Goal: Task Accomplishment & Management: Use online tool/utility

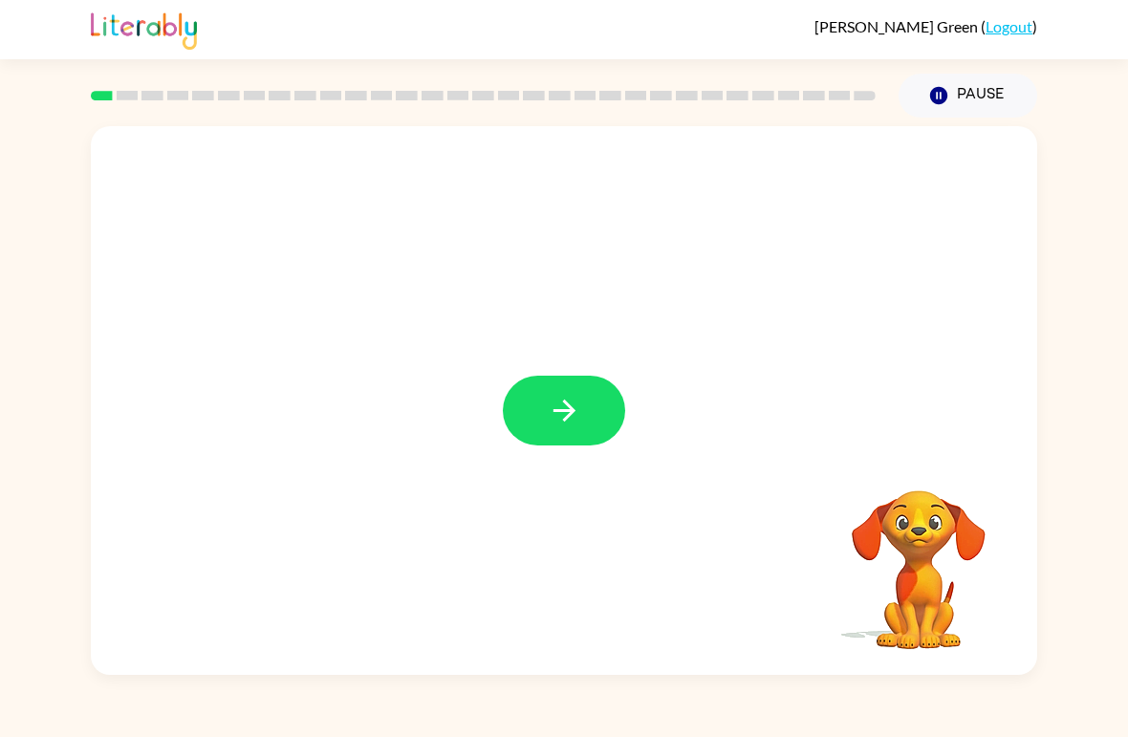
click at [583, 400] on button "button" at bounding box center [564, 411] width 122 height 70
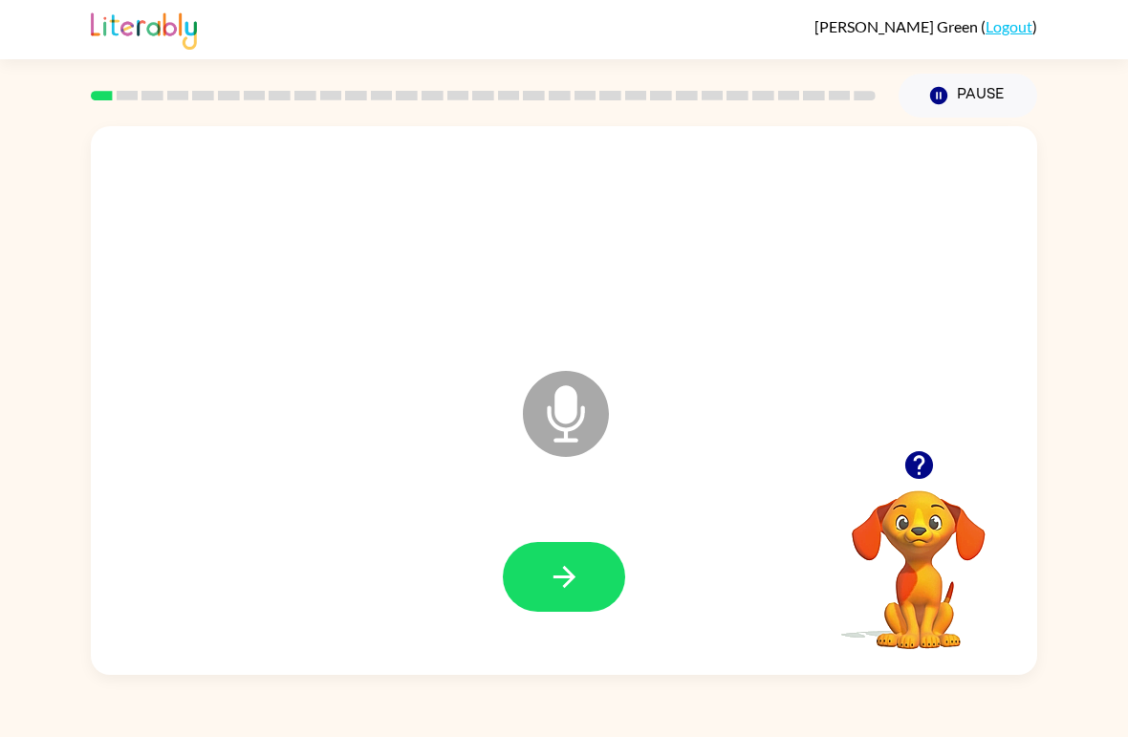
click at [570, 416] on icon "Microphone The Microphone is here when it is your turn to talk" at bounding box center [661, 437] width 287 height 143
click at [571, 581] on icon "button" at bounding box center [563, 577] width 22 height 22
click at [919, 450] on icon "button" at bounding box center [918, 464] width 33 height 33
click at [575, 414] on icon "Microphone The Microphone is here when it is your turn to talk" at bounding box center [661, 437] width 287 height 143
click at [589, 580] on button "button" at bounding box center [564, 577] width 122 height 70
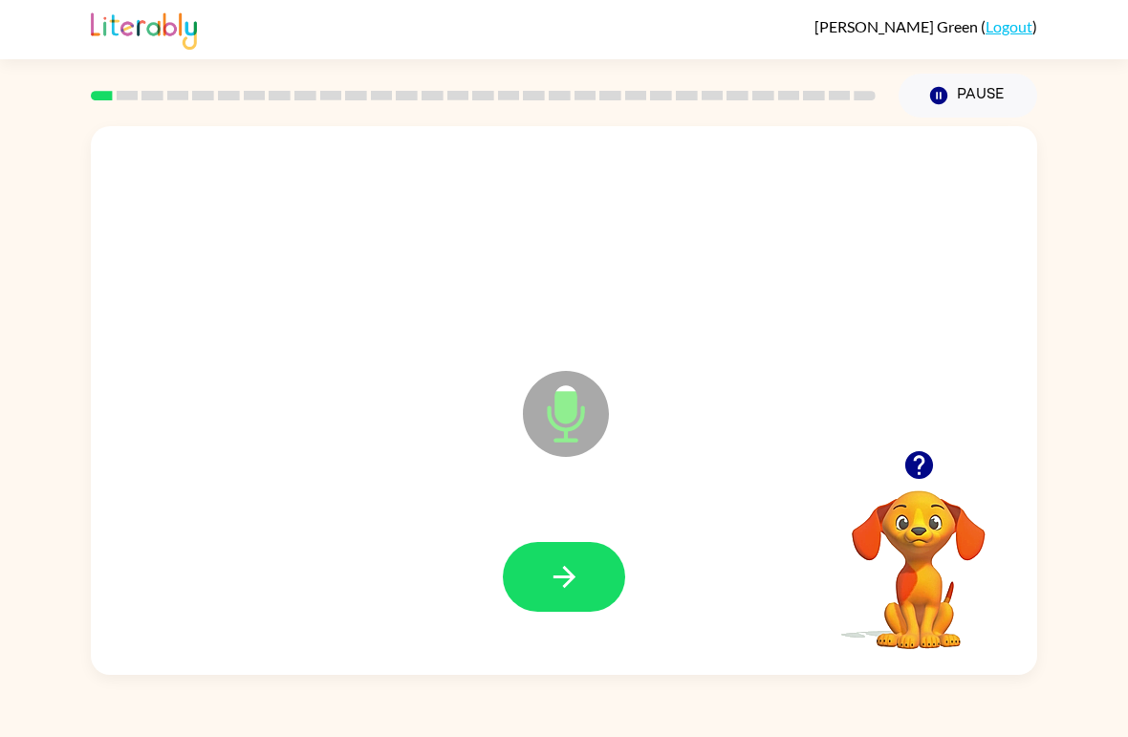
click at [558, 401] on icon "Microphone The Microphone is here when it is your turn to talk" at bounding box center [661, 437] width 287 height 143
click at [578, 579] on icon "button" at bounding box center [564, 576] width 33 height 33
click at [592, 557] on button "button" at bounding box center [564, 577] width 122 height 70
click at [571, 588] on icon "button" at bounding box center [564, 576] width 33 height 33
click at [575, 564] on icon "button" at bounding box center [564, 576] width 33 height 33
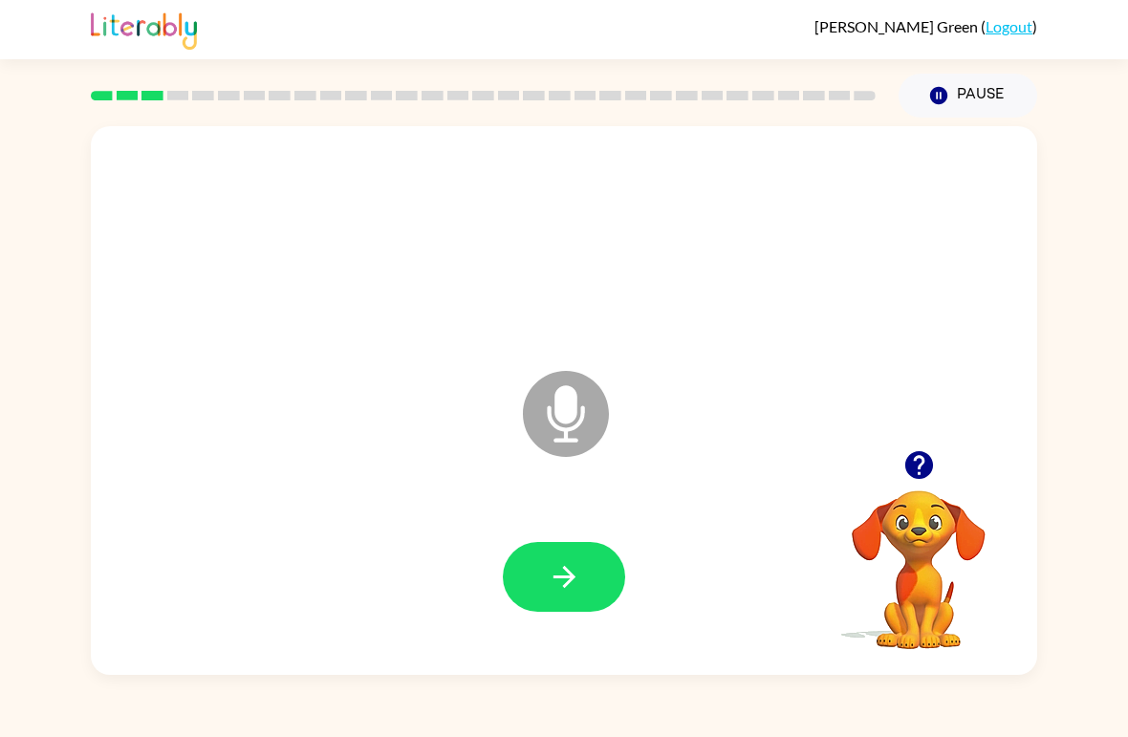
click at [559, 554] on button "button" at bounding box center [564, 577] width 122 height 70
click at [568, 608] on button "button" at bounding box center [564, 577] width 122 height 70
click at [594, 579] on button "button" at bounding box center [564, 577] width 122 height 70
click at [570, 575] on icon "button" at bounding box center [563, 577] width 22 height 22
click at [582, 578] on button "button" at bounding box center [564, 577] width 122 height 70
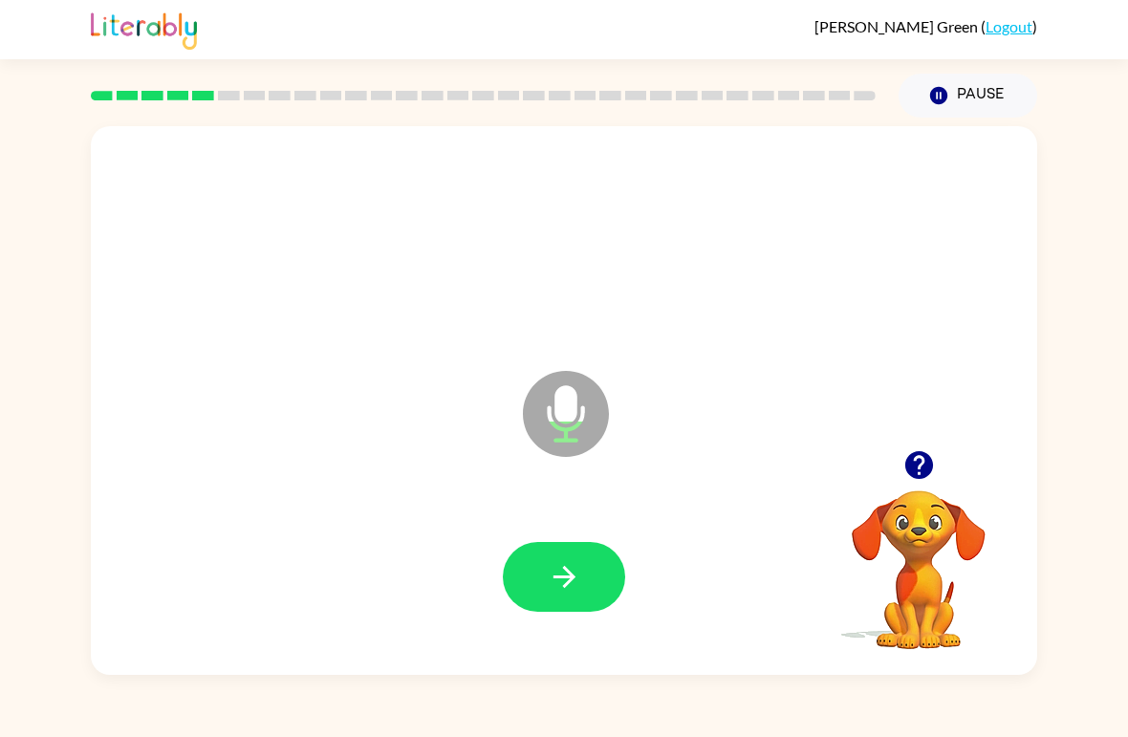
click at [595, 589] on button "button" at bounding box center [564, 577] width 122 height 70
click at [569, 570] on icon "button" at bounding box center [564, 576] width 33 height 33
click at [585, 578] on button "button" at bounding box center [564, 577] width 122 height 70
click at [588, 558] on button "button" at bounding box center [564, 577] width 122 height 70
click at [580, 560] on button "button" at bounding box center [564, 577] width 122 height 70
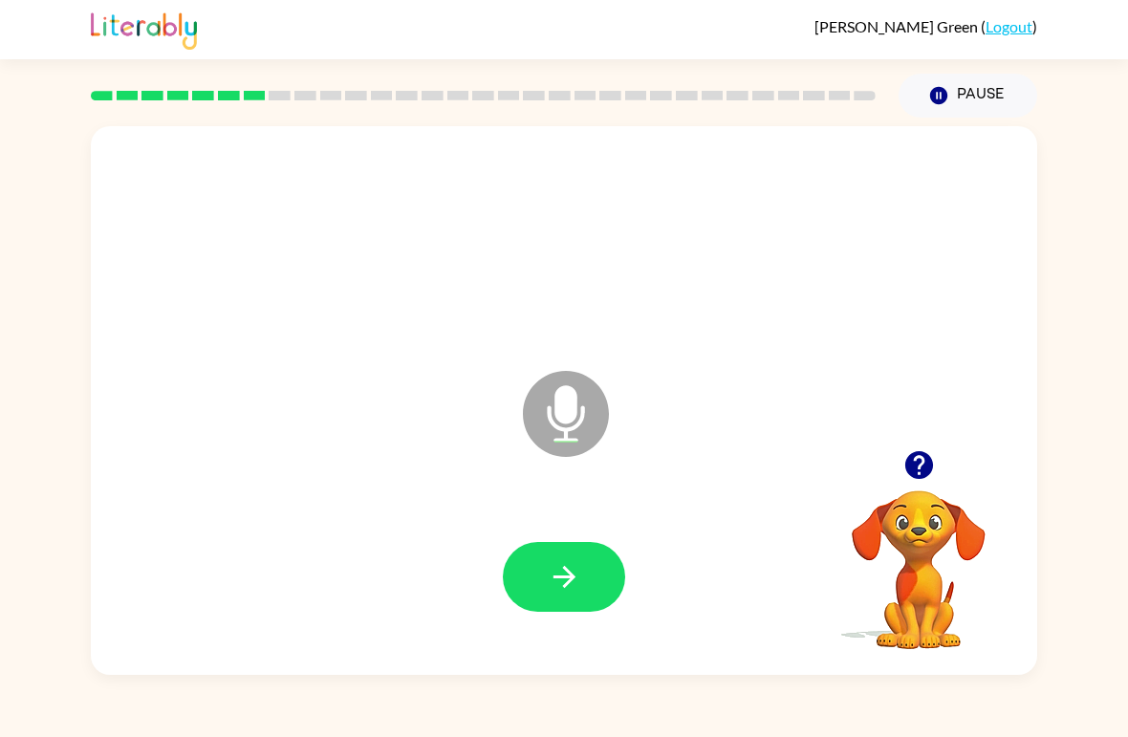
click at [582, 562] on button "button" at bounding box center [564, 577] width 122 height 70
click at [919, 457] on icon "button" at bounding box center [918, 464] width 33 height 33
click at [571, 550] on button "button" at bounding box center [564, 577] width 122 height 70
click at [611, 569] on button "button" at bounding box center [564, 577] width 122 height 70
click at [592, 560] on button "button" at bounding box center [564, 577] width 122 height 70
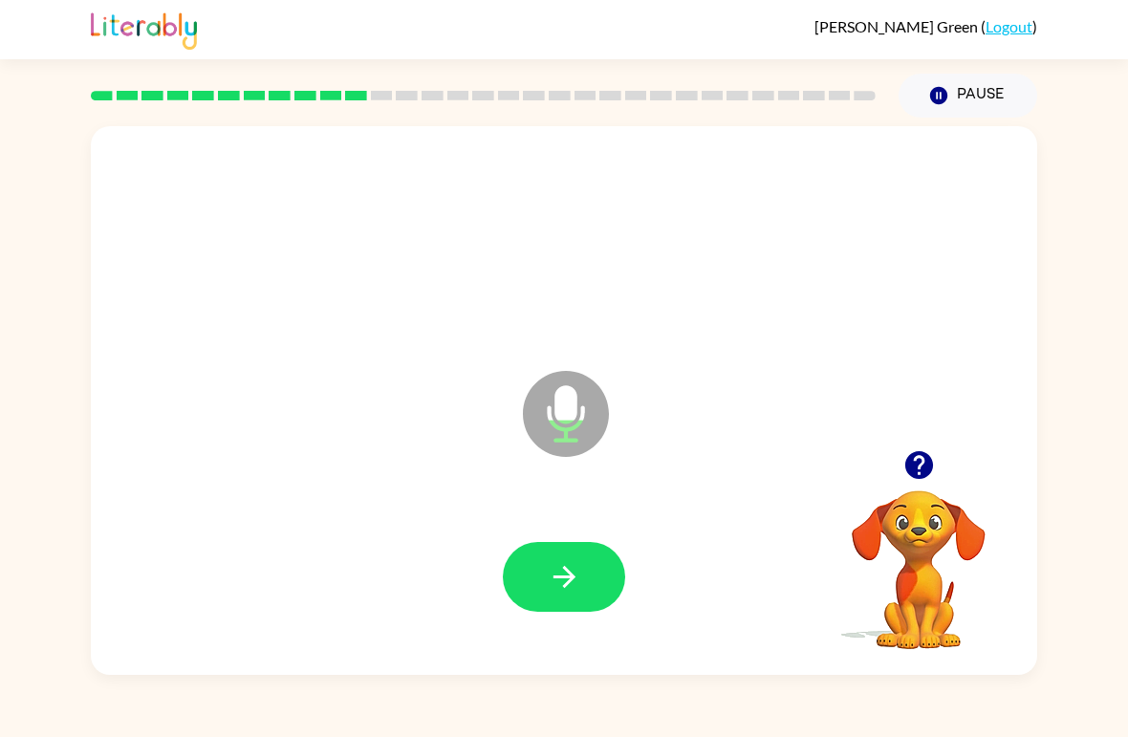
click at [580, 561] on icon "button" at bounding box center [564, 576] width 33 height 33
click at [567, 579] on icon "button" at bounding box center [563, 577] width 22 height 22
click at [594, 569] on button "button" at bounding box center [564, 577] width 122 height 70
click at [572, 552] on button "button" at bounding box center [564, 577] width 122 height 70
click at [590, 574] on button "button" at bounding box center [564, 577] width 122 height 70
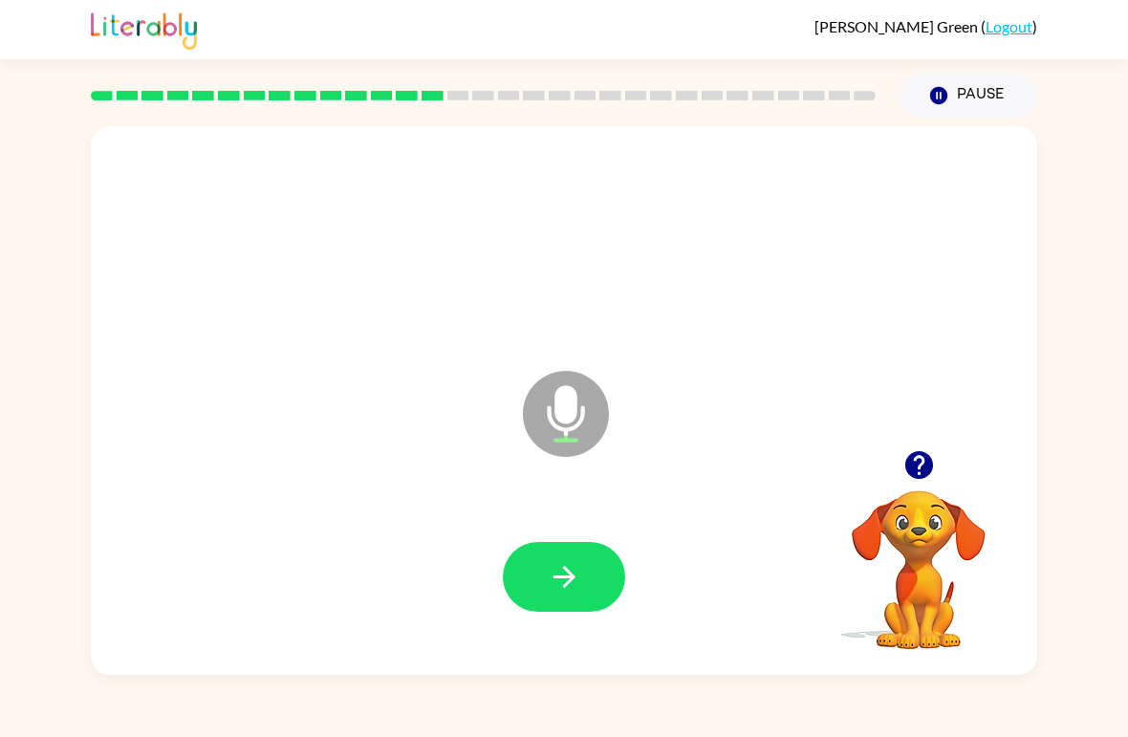
click at [610, 564] on button "button" at bounding box center [564, 577] width 122 height 70
click at [557, 590] on icon "button" at bounding box center [564, 576] width 33 height 33
click at [588, 553] on button "button" at bounding box center [564, 577] width 122 height 70
click at [573, 566] on icon "button" at bounding box center [564, 576] width 33 height 33
click at [603, 564] on button "button" at bounding box center [564, 577] width 122 height 70
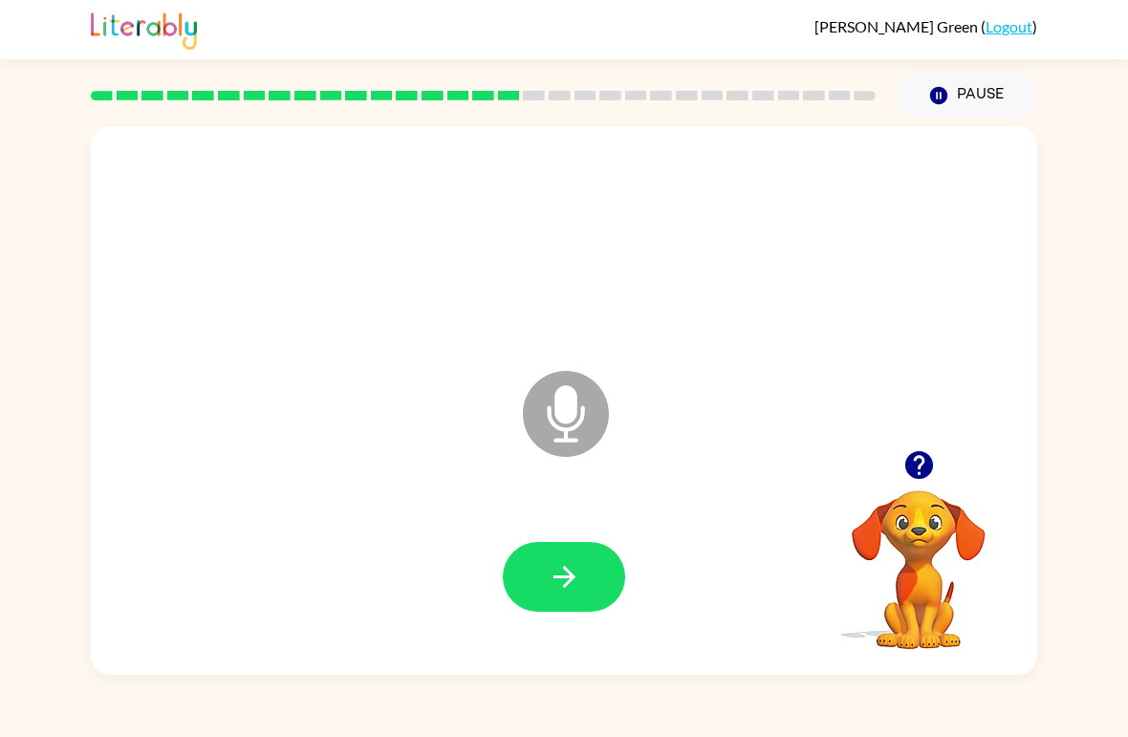
click at [566, 569] on icon "button" at bounding box center [563, 577] width 22 height 22
click at [586, 579] on button "button" at bounding box center [564, 577] width 122 height 70
click at [596, 585] on button "button" at bounding box center [564, 577] width 122 height 70
click at [596, 550] on button "button" at bounding box center [564, 577] width 122 height 70
click at [566, 570] on icon "button" at bounding box center [563, 577] width 22 height 22
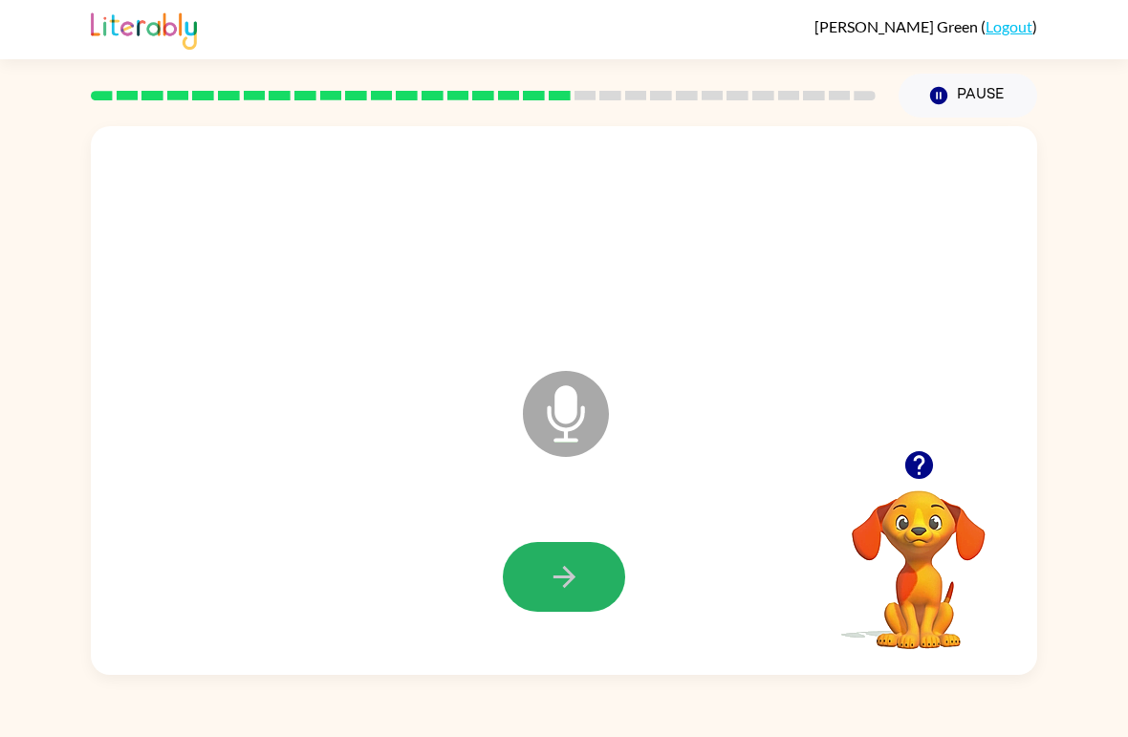
click at [594, 556] on button "button" at bounding box center [564, 577] width 122 height 70
click at [583, 562] on button "button" at bounding box center [564, 577] width 122 height 70
click at [583, 566] on button "button" at bounding box center [564, 577] width 122 height 70
click at [582, 579] on button "button" at bounding box center [564, 577] width 122 height 70
click at [586, 565] on button "button" at bounding box center [564, 577] width 122 height 70
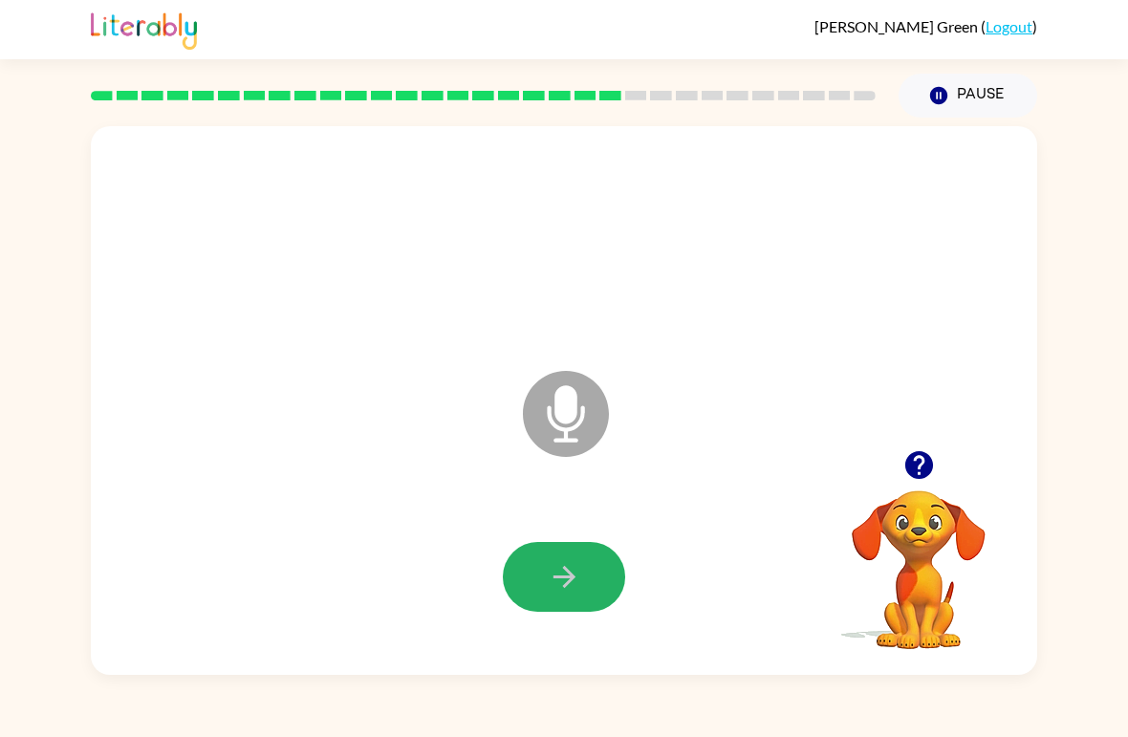
click at [558, 582] on icon "button" at bounding box center [564, 576] width 33 height 33
click at [574, 557] on button "button" at bounding box center [564, 577] width 122 height 70
click at [592, 551] on button "button" at bounding box center [564, 577] width 122 height 70
click at [584, 560] on button "button" at bounding box center [564, 577] width 122 height 70
click at [588, 565] on button "button" at bounding box center [564, 577] width 122 height 70
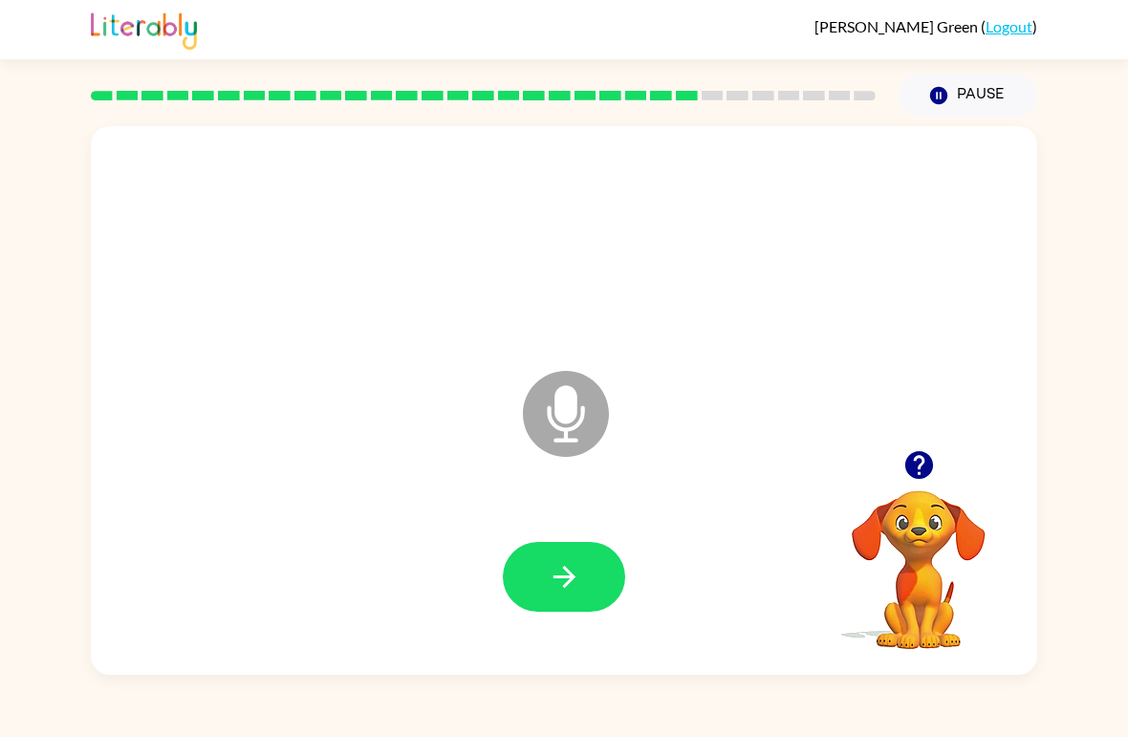
click at [586, 562] on button "button" at bounding box center [564, 577] width 122 height 70
click at [564, 570] on icon "button" at bounding box center [563, 577] width 22 height 22
click at [576, 578] on icon "button" at bounding box center [564, 576] width 33 height 33
click at [555, 532] on div at bounding box center [564, 578] width 908 height 158
click at [571, 585] on icon "button" at bounding box center [564, 576] width 33 height 33
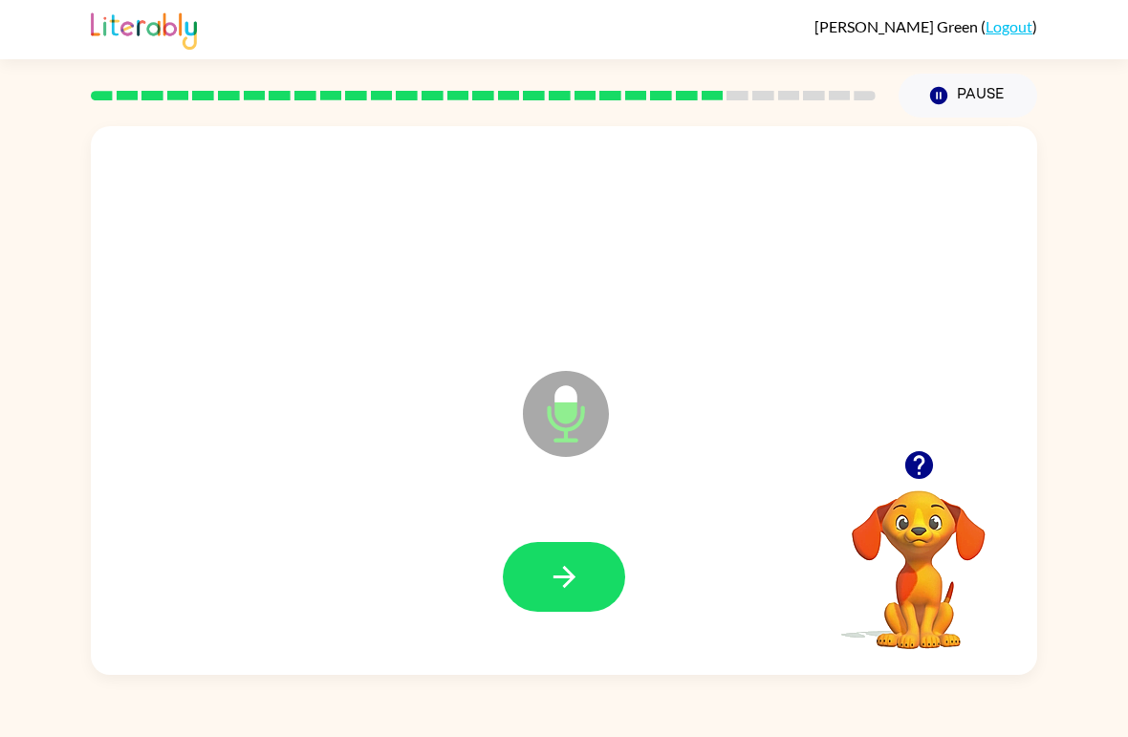
click at [578, 585] on icon "button" at bounding box center [564, 576] width 33 height 33
click at [513, 576] on button "button" at bounding box center [564, 577] width 122 height 70
click at [924, 442] on button "button" at bounding box center [919, 465] width 49 height 49
click at [945, 177] on div at bounding box center [564, 243] width 908 height 158
click at [944, 105] on icon "Pause" at bounding box center [938, 95] width 21 height 21
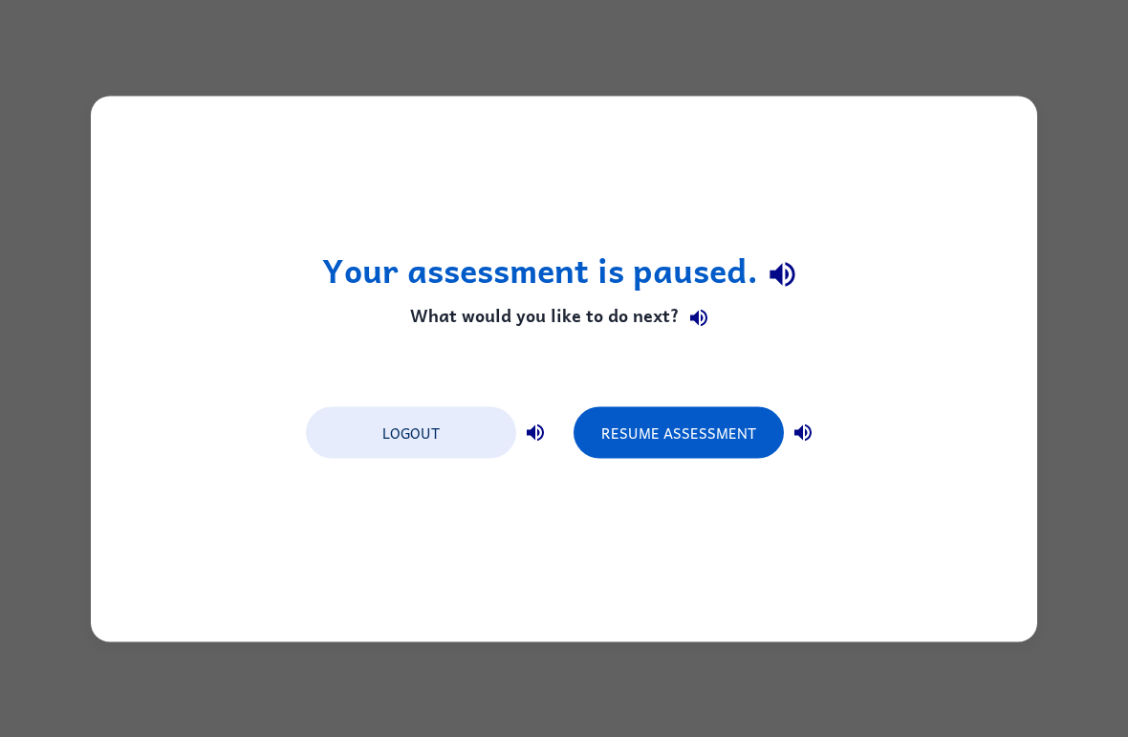
click at [658, 406] on button "Resume Assessment" at bounding box center [678, 432] width 210 height 52
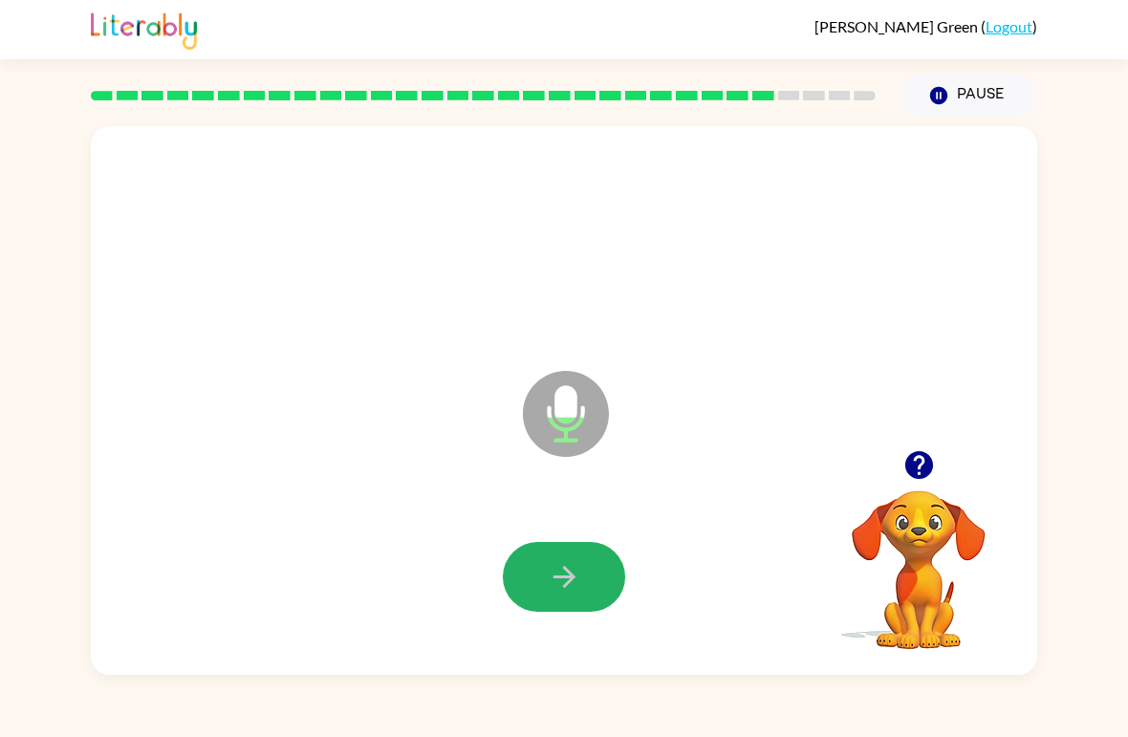
click at [589, 584] on button "button" at bounding box center [564, 577] width 122 height 70
click at [587, 580] on button "button" at bounding box center [564, 577] width 122 height 70
click at [581, 568] on button "button" at bounding box center [564, 577] width 122 height 70
click at [579, 551] on button "button" at bounding box center [564, 577] width 122 height 70
click at [603, 585] on button "button" at bounding box center [564, 577] width 122 height 70
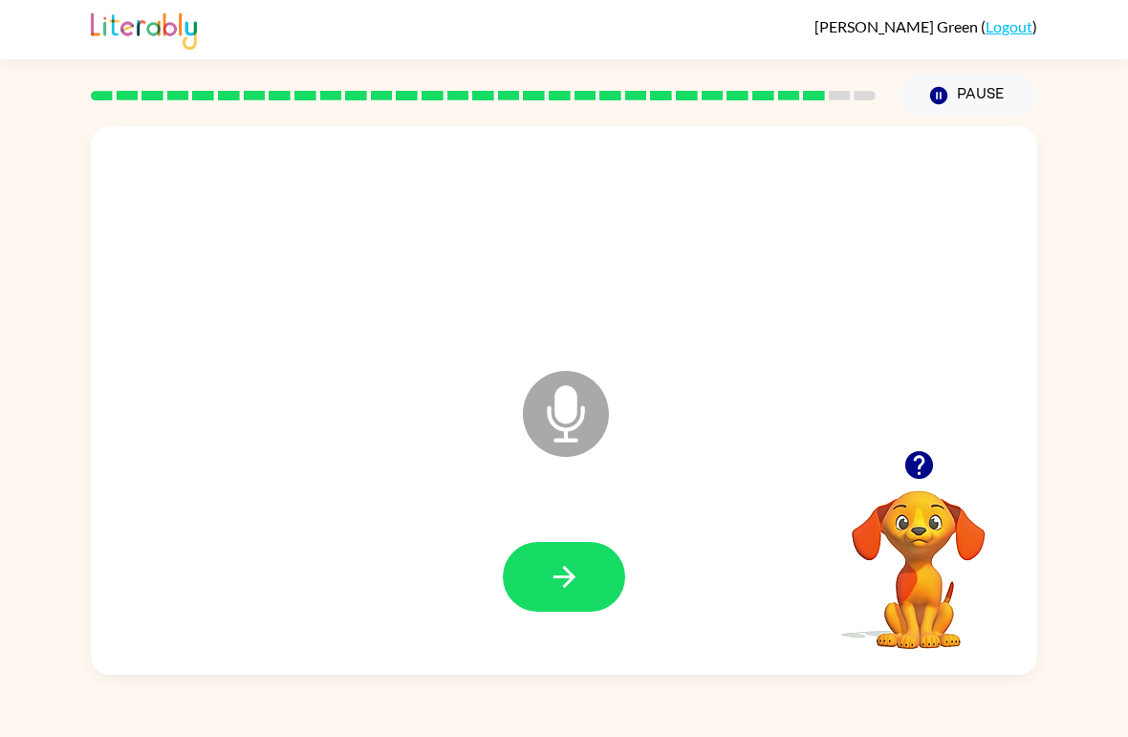
click at [598, 550] on button "button" at bounding box center [564, 577] width 122 height 70
click at [564, 591] on icon "button" at bounding box center [564, 576] width 33 height 33
click at [584, 556] on button "button" at bounding box center [564, 577] width 122 height 70
click at [923, 454] on icon "button" at bounding box center [918, 465] width 28 height 28
click at [571, 573] on icon "button" at bounding box center [563, 577] width 22 height 22
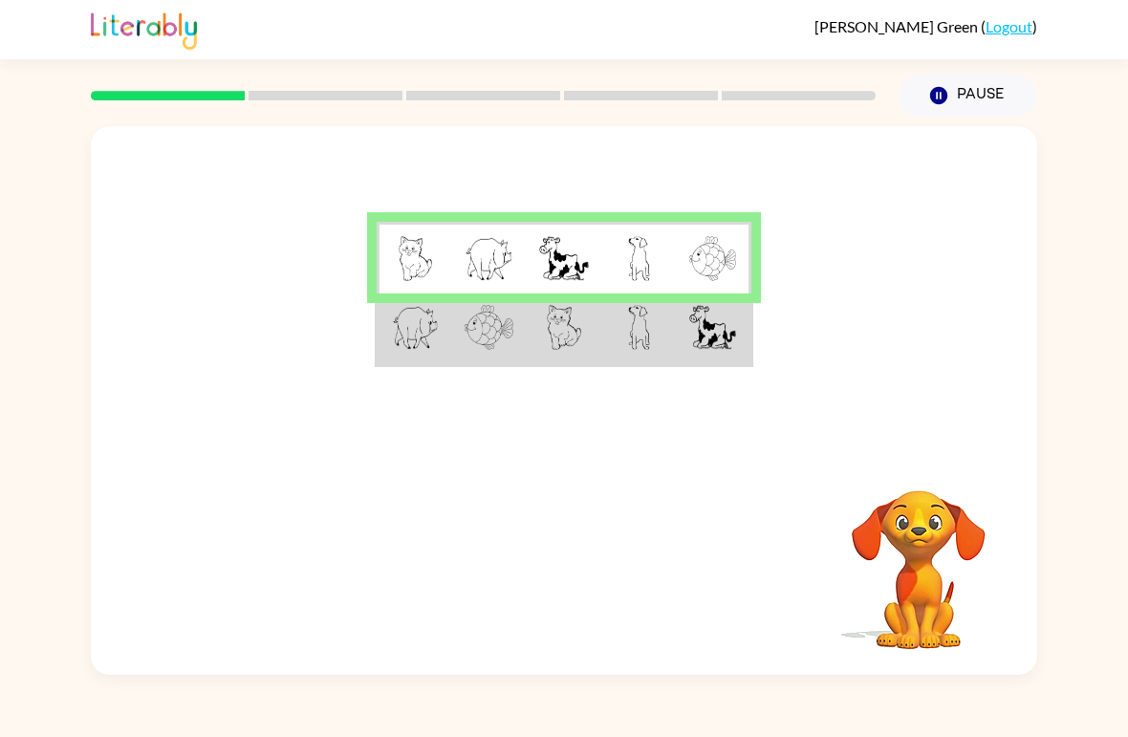
click at [416, 288] on td at bounding box center [414, 258] width 75 height 72
click at [454, 336] on td at bounding box center [489, 329] width 75 height 72
click at [447, 322] on td at bounding box center [414, 329] width 75 height 72
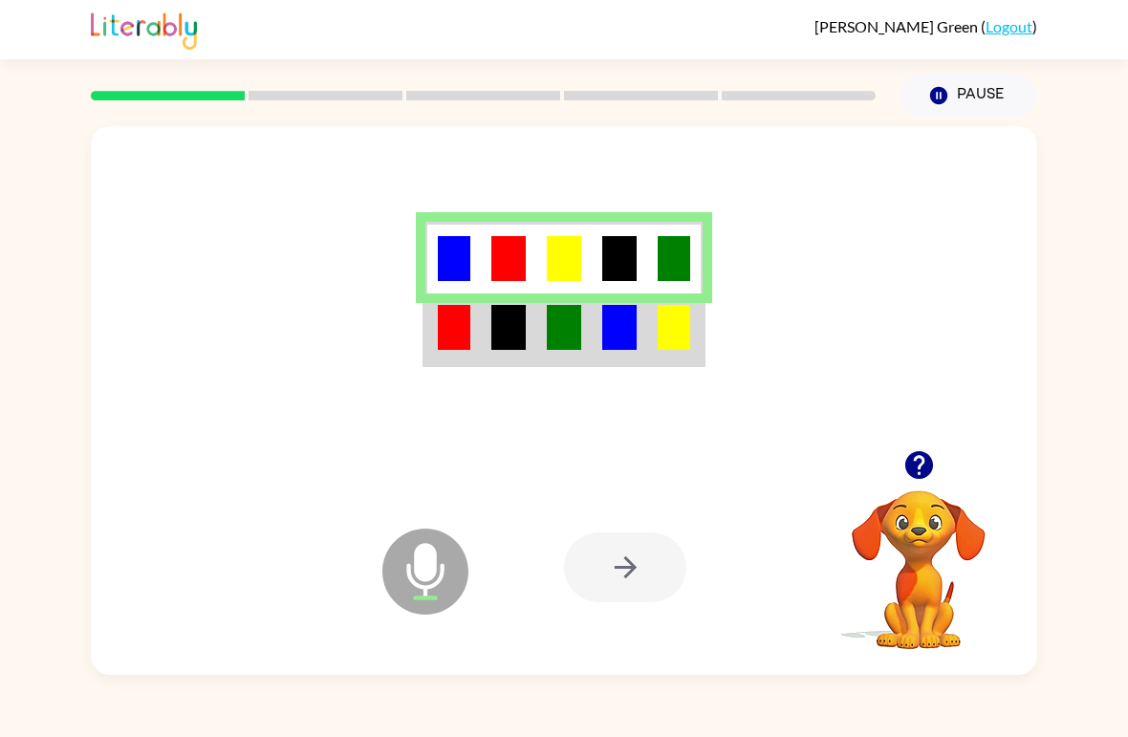
click at [628, 328] on img at bounding box center [619, 327] width 34 height 45
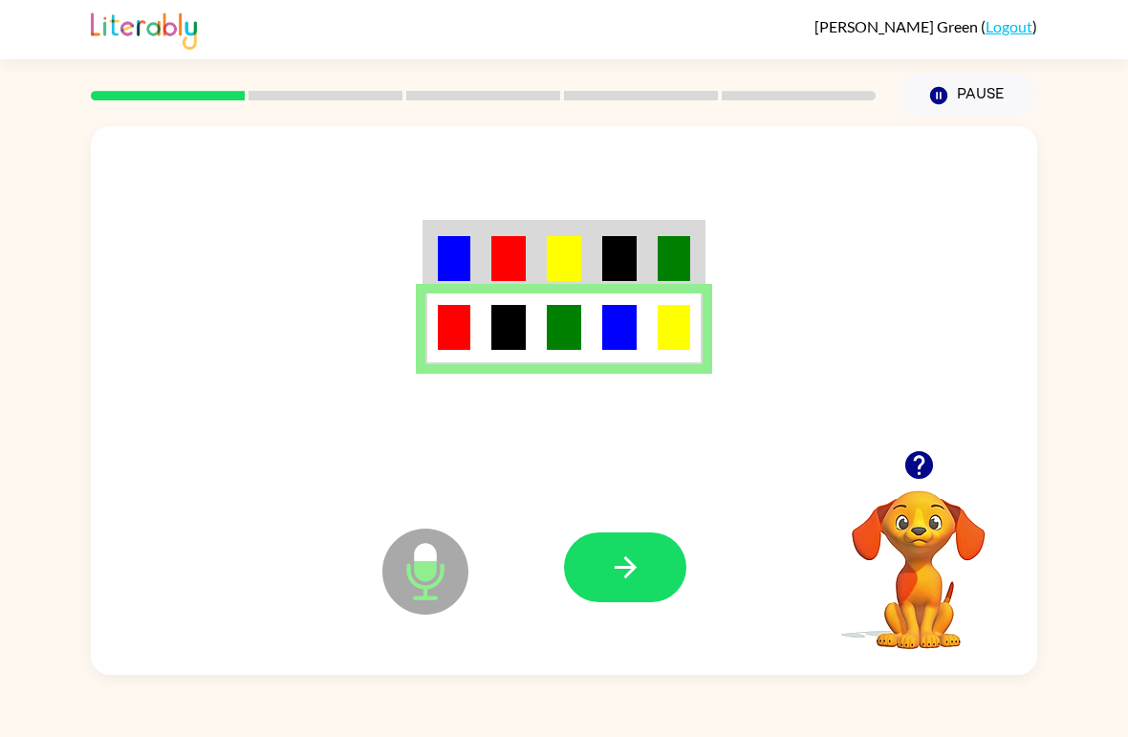
click at [645, 577] on button "button" at bounding box center [625, 567] width 122 height 70
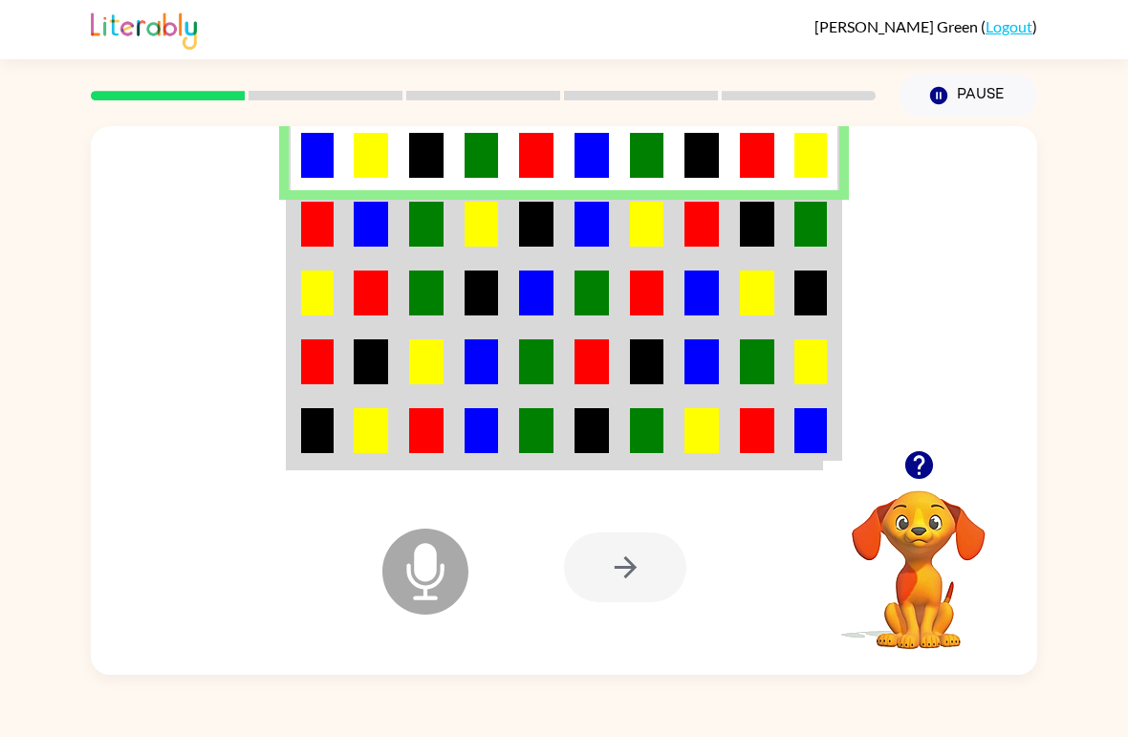
click at [594, 224] on img at bounding box center [591, 224] width 34 height 45
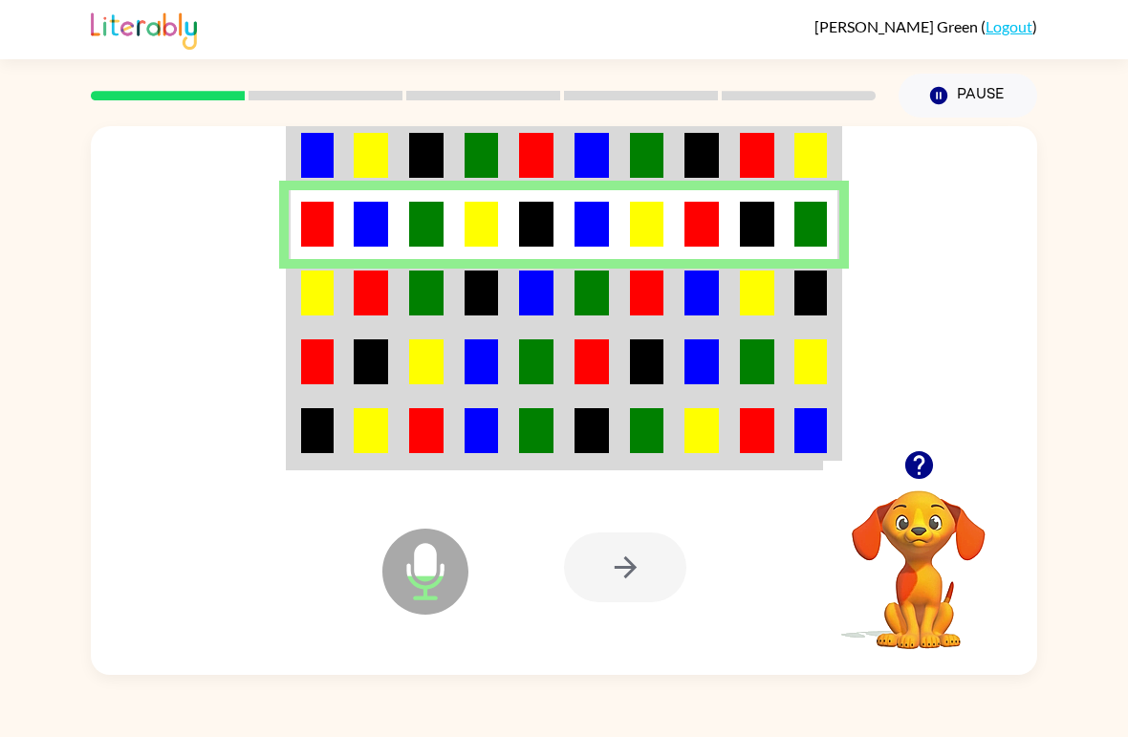
click at [677, 293] on td at bounding box center [701, 293] width 55 height 69
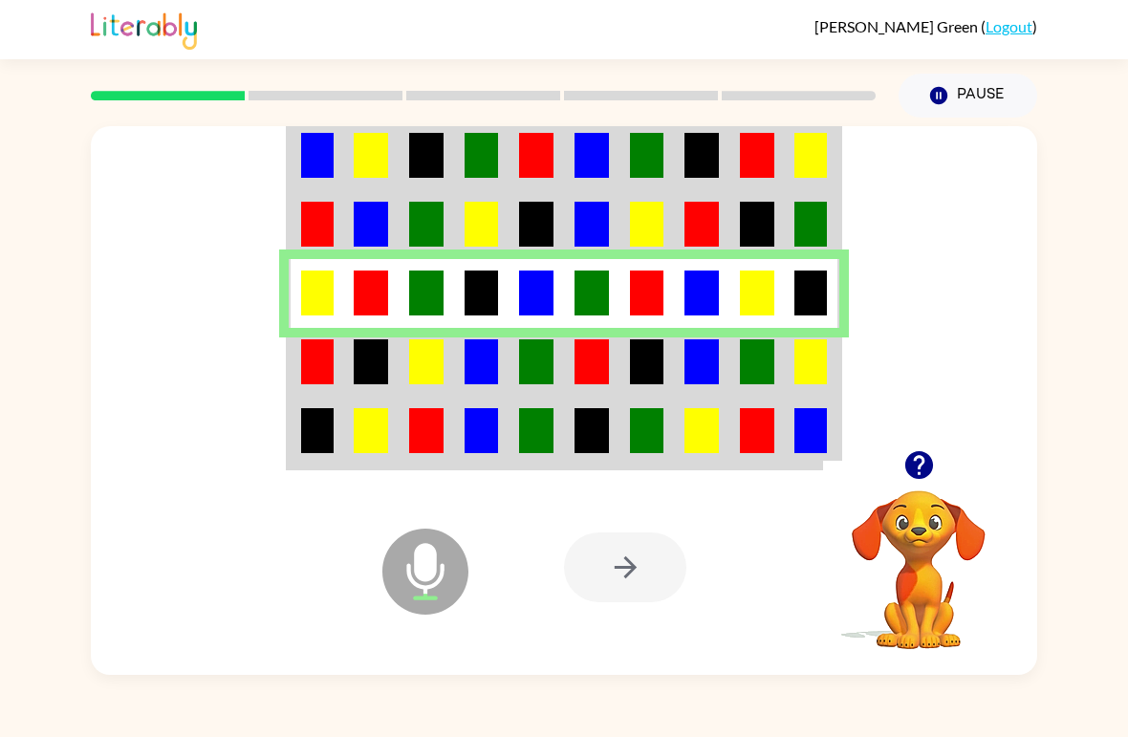
click at [635, 360] on img at bounding box center [647, 361] width 34 height 45
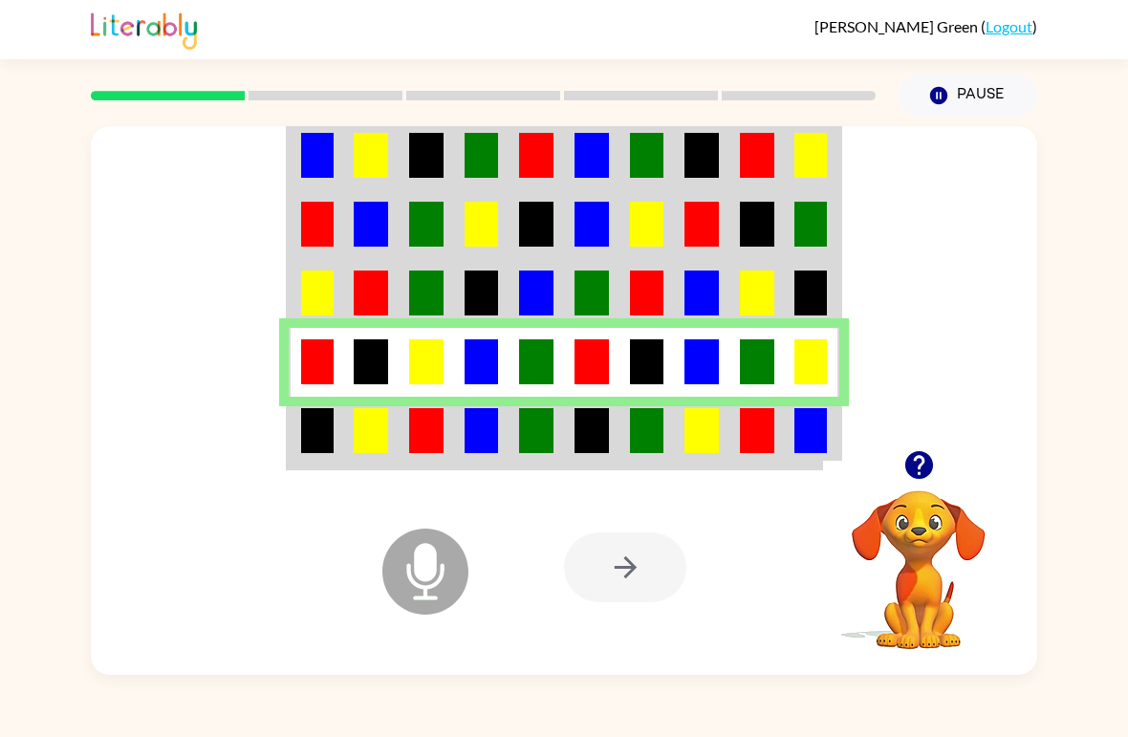
click at [602, 432] on img at bounding box center [591, 430] width 34 height 45
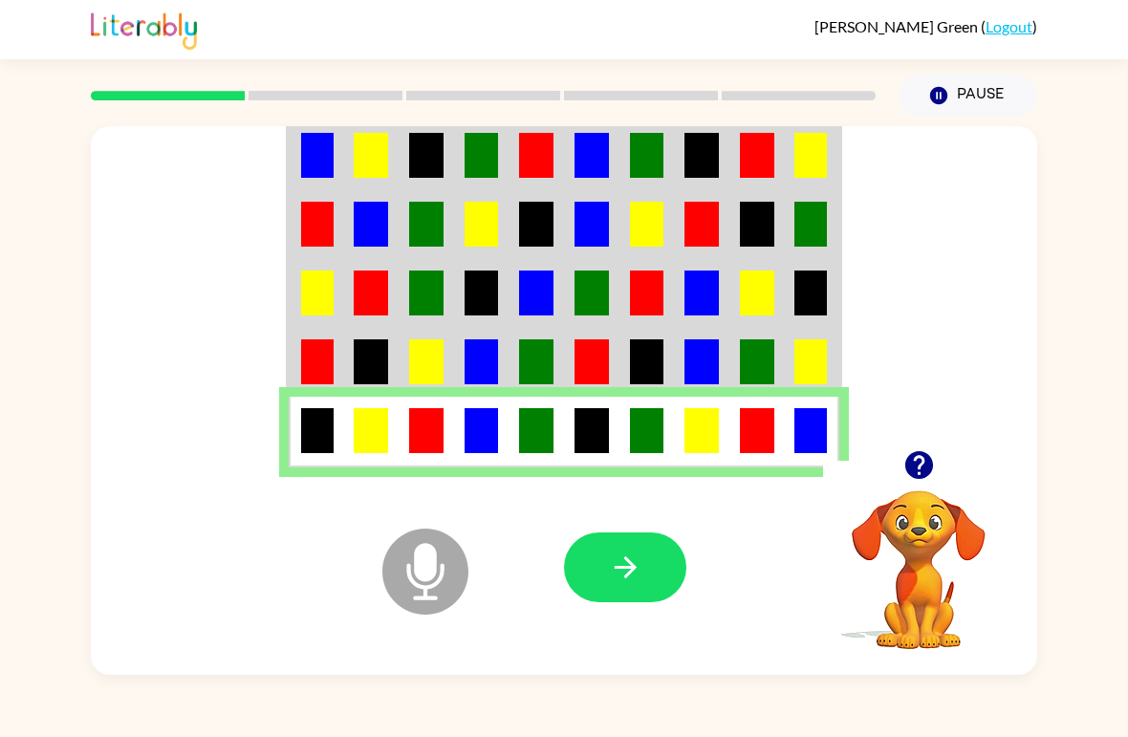
click at [635, 564] on icon "button" at bounding box center [625, 567] width 33 height 33
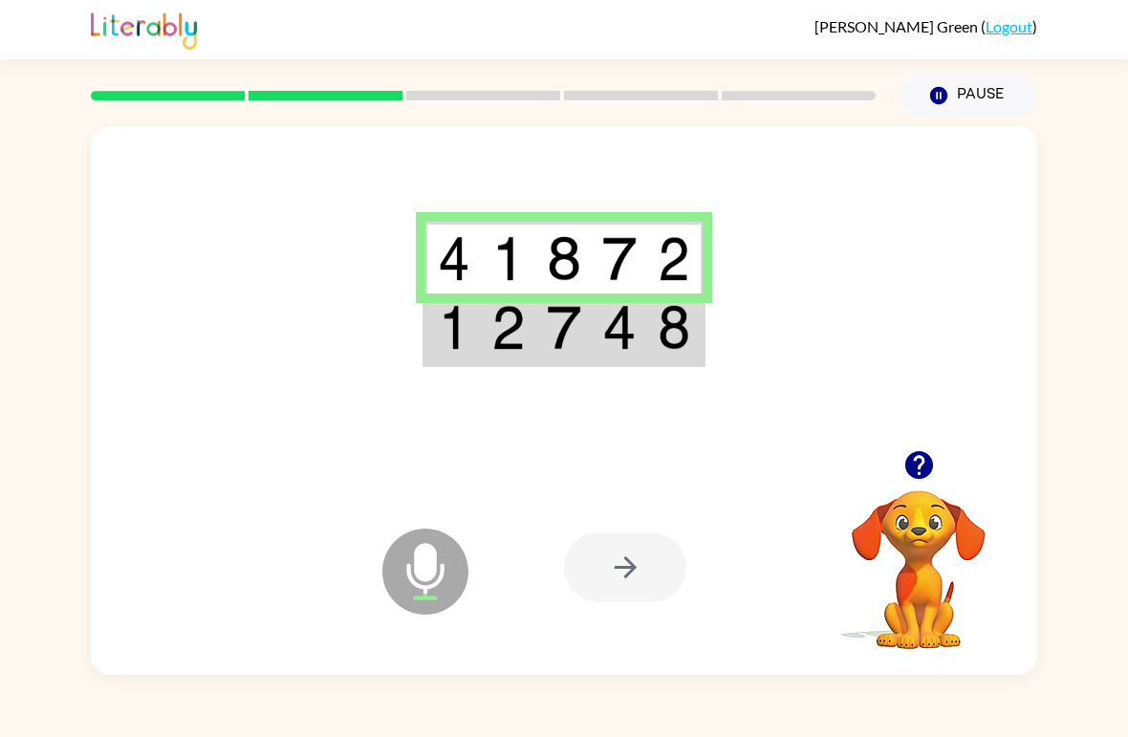
click at [527, 327] on td at bounding box center [508, 329] width 55 height 72
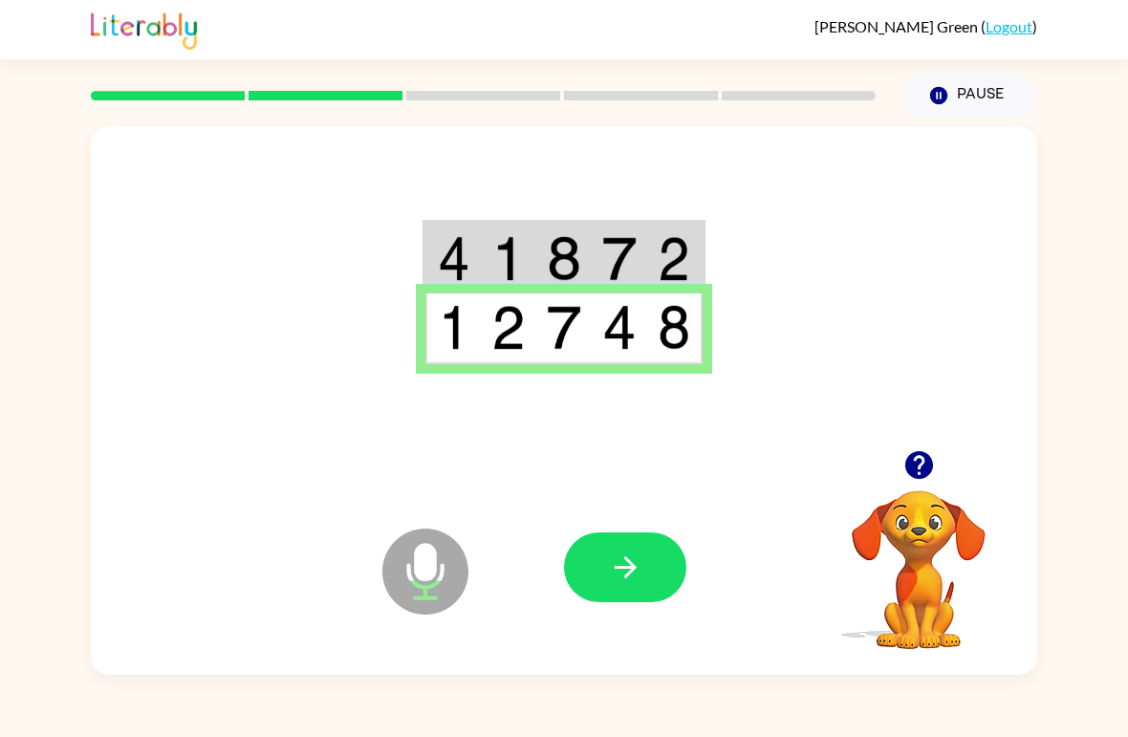
click at [632, 566] on icon "button" at bounding box center [625, 567] width 22 height 22
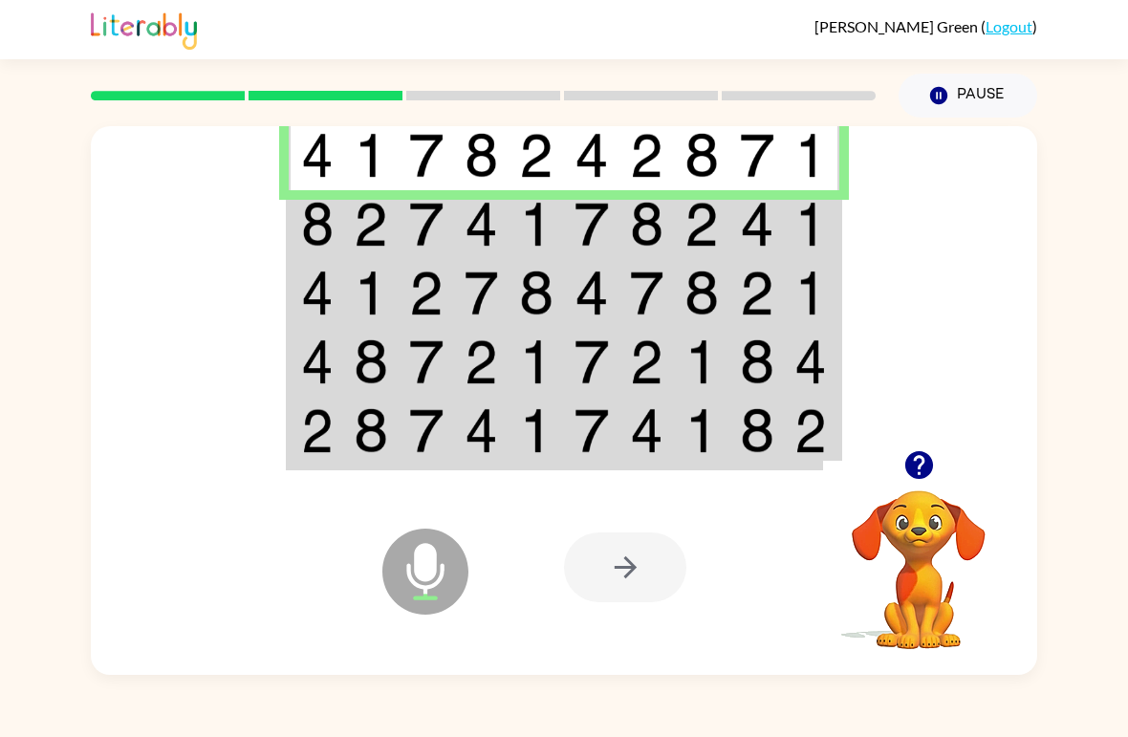
click at [531, 232] on img at bounding box center [536, 224] width 34 height 45
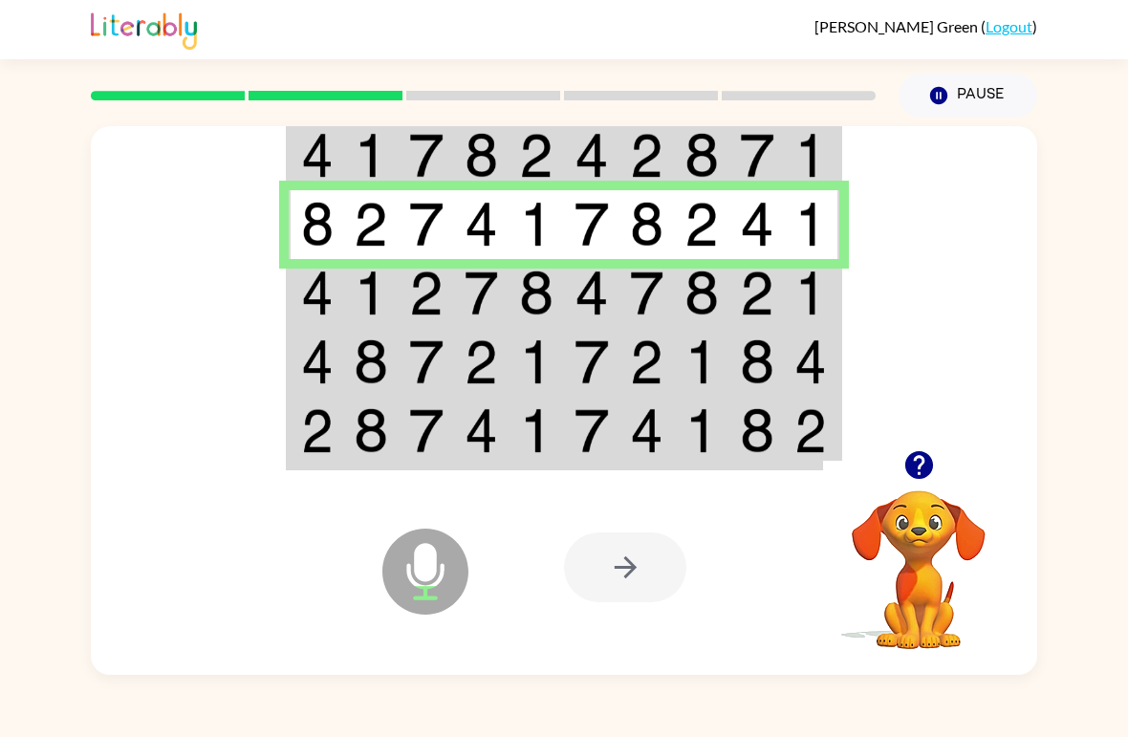
click at [524, 298] on img at bounding box center [536, 292] width 34 height 45
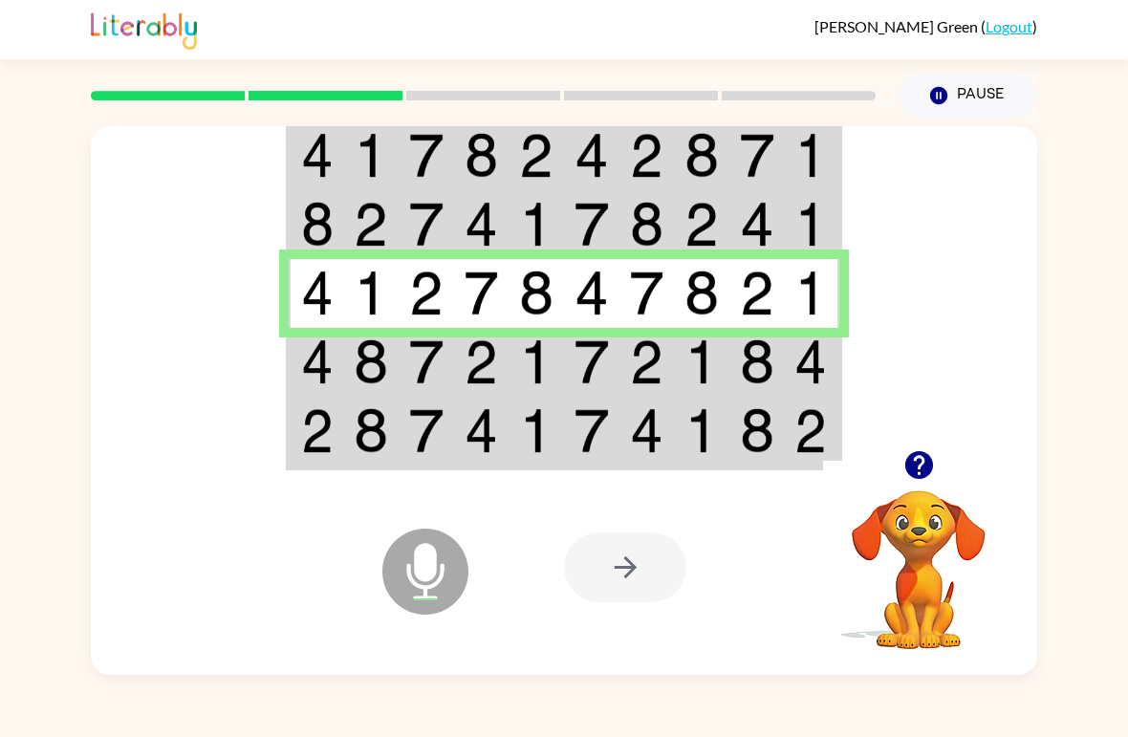
click at [555, 359] on td at bounding box center [535, 362] width 55 height 69
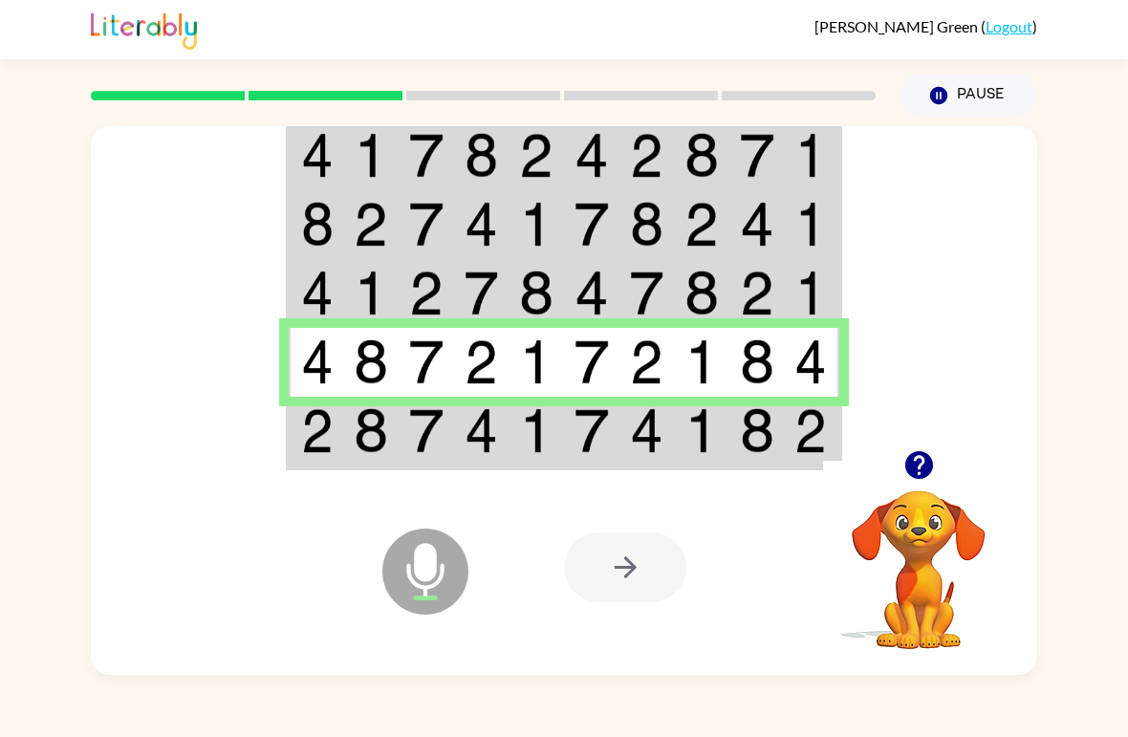
click at [717, 447] on img at bounding box center [701, 430] width 34 height 45
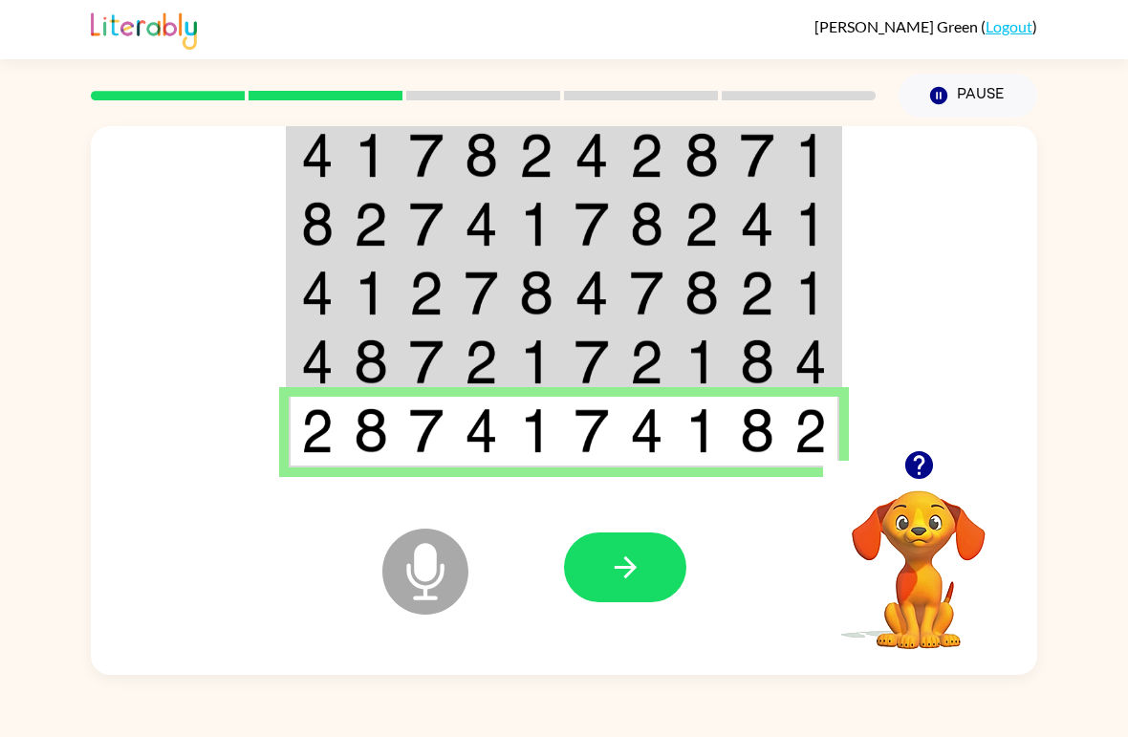
click at [636, 573] on icon "button" at bounding box center [625, 567] width 33 height 33
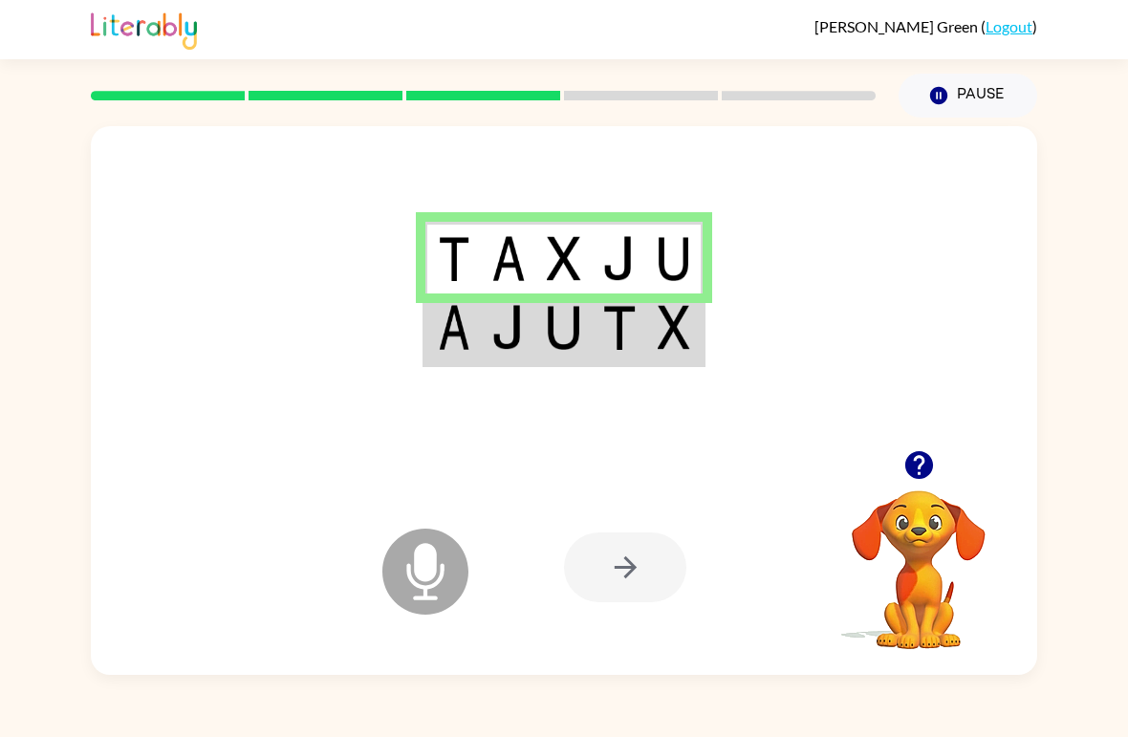
click at [668, 328] on img at bounding box center [674, 327] width 32 height 45
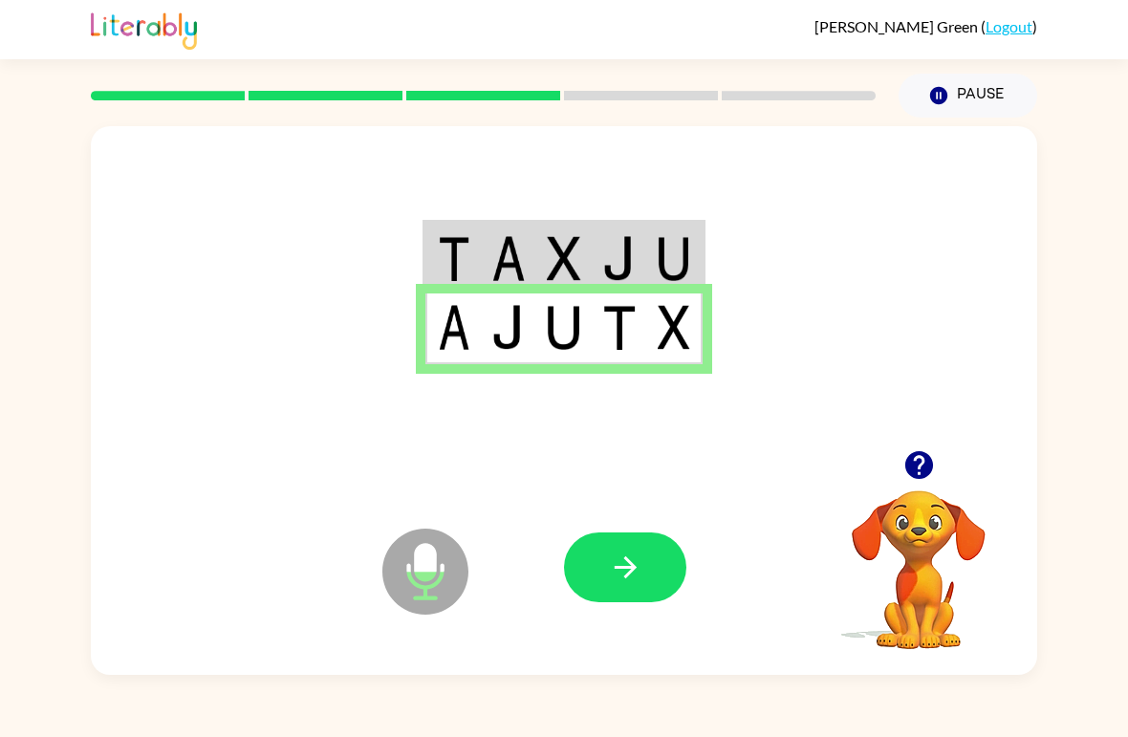
click at [644, 572] on button "button" at bounding box center [625, 567] width 122 height 70
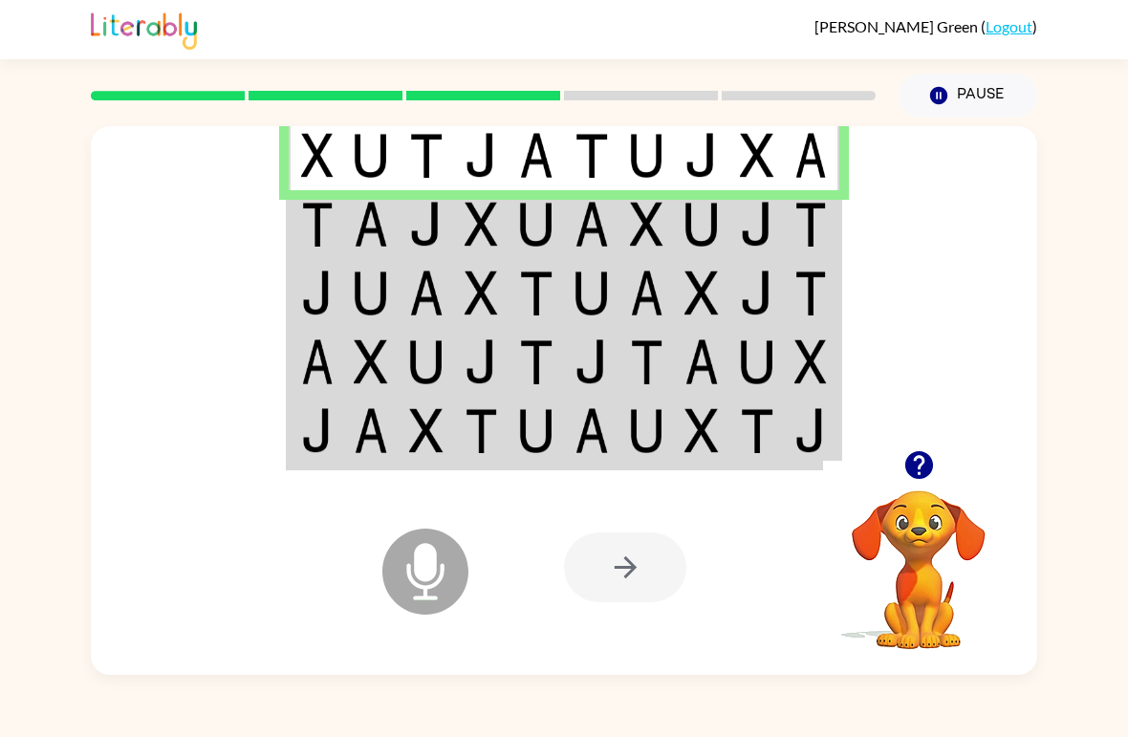
click at [698, 229] on img at bounding box center [701, 224] width 34 height 45
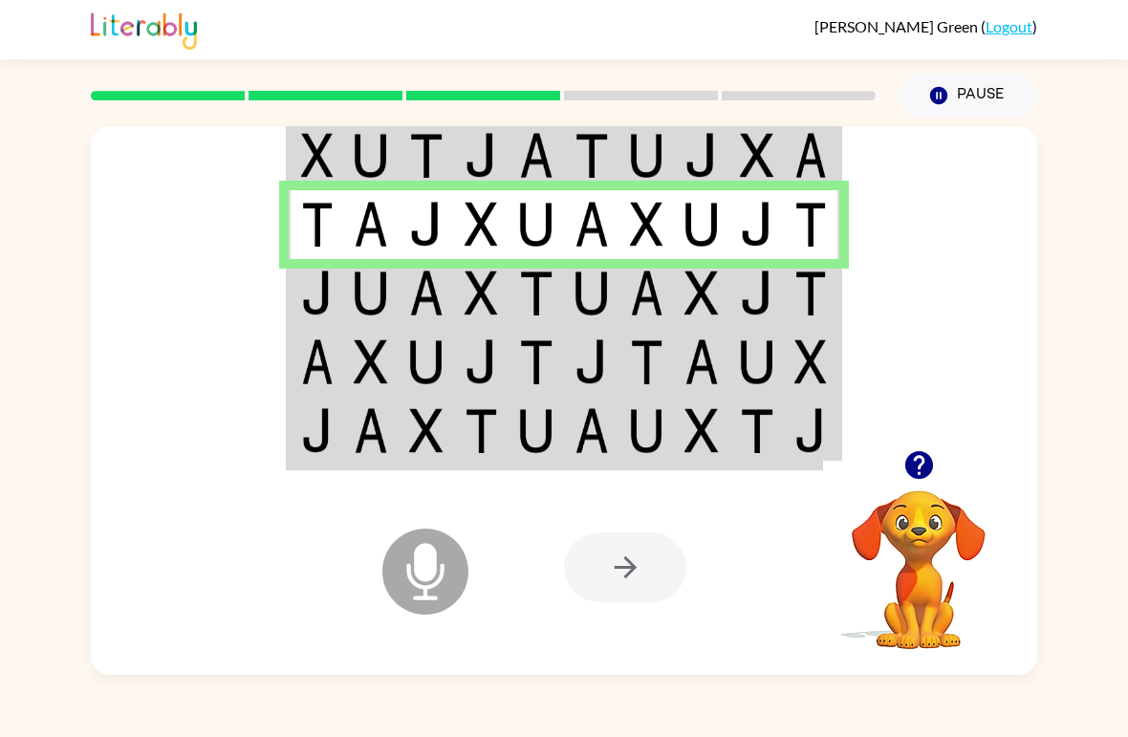
click at [731, 281] on td at bounding box center [756, 293] width 55 height 69
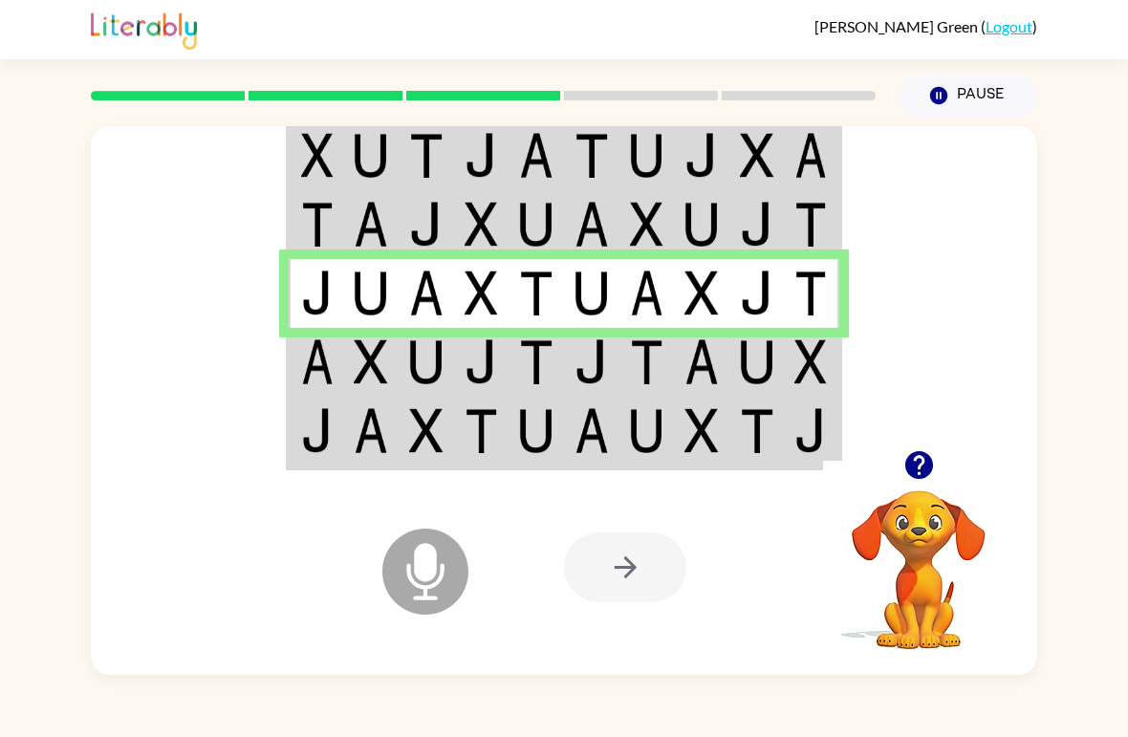
click at [818, 358] on img at bounding box center [810, 361] width 32 height 45
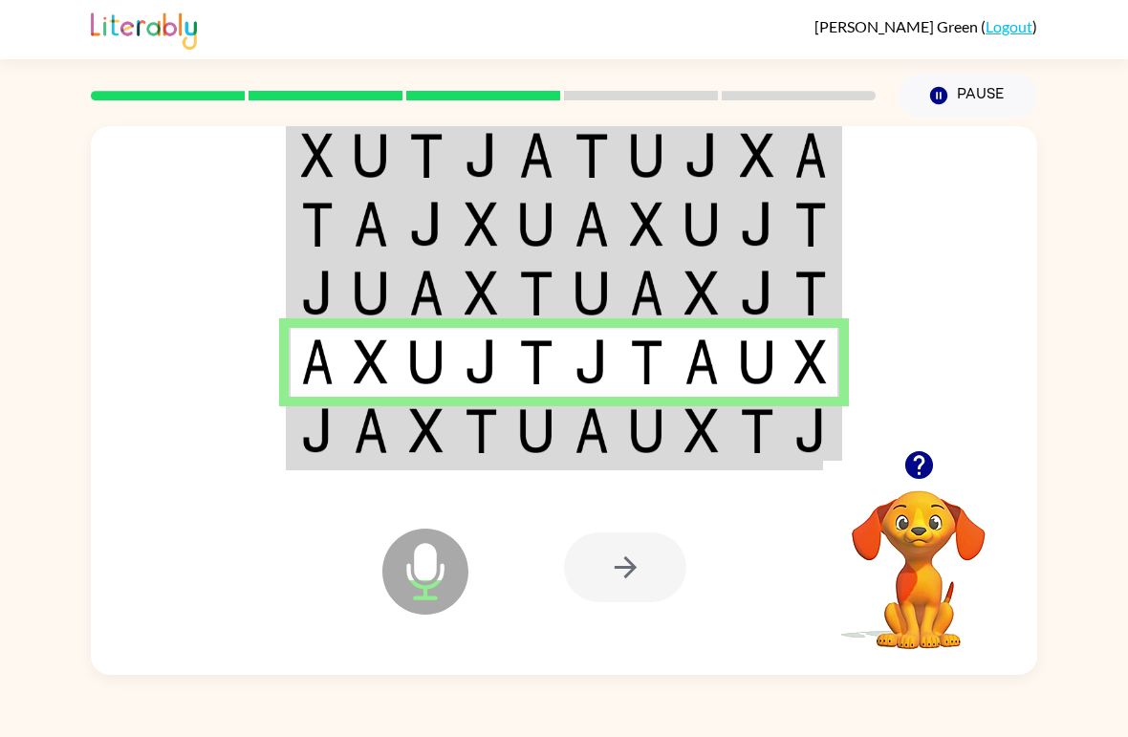
click at [712, 430] on img at bounding box center [701, 430] width 34 height 45
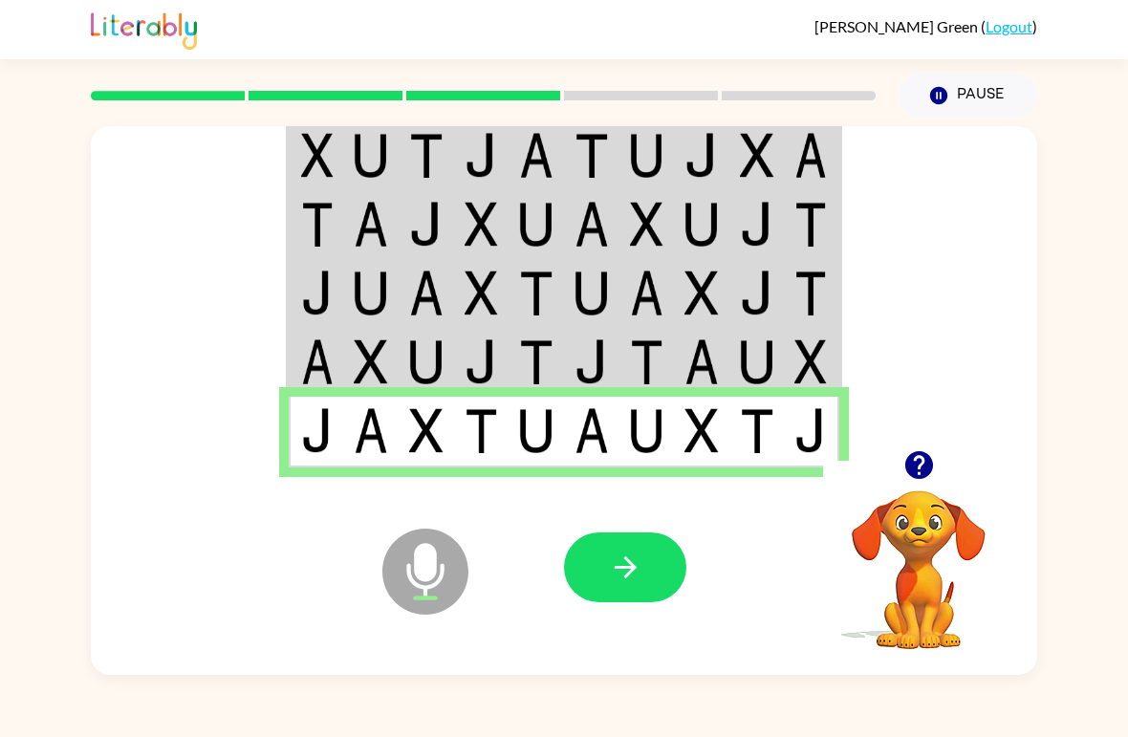
click at [665, 541] on button "button" at bounding box center [625, 567] width 122 height 70
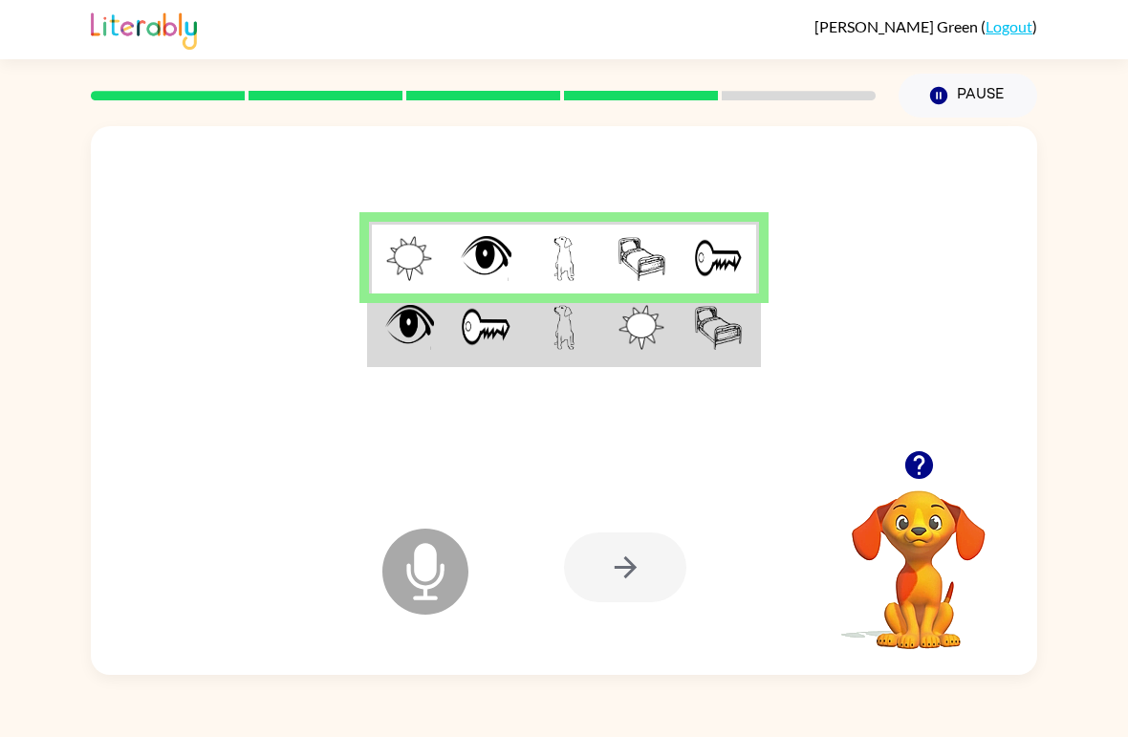
click at [703, 335] on img at bounding box center [718, 327] width 48 height 45
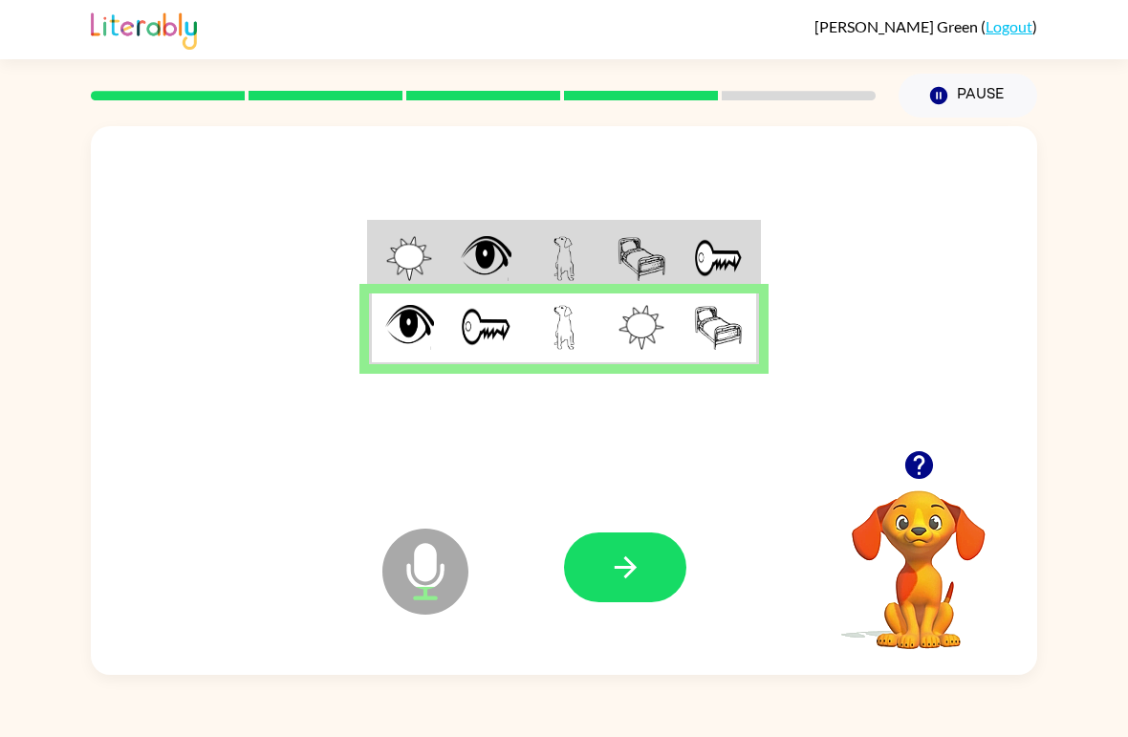
click at [621, 556] on icon "button" at bounding box center [625, 567] width 33 height 33
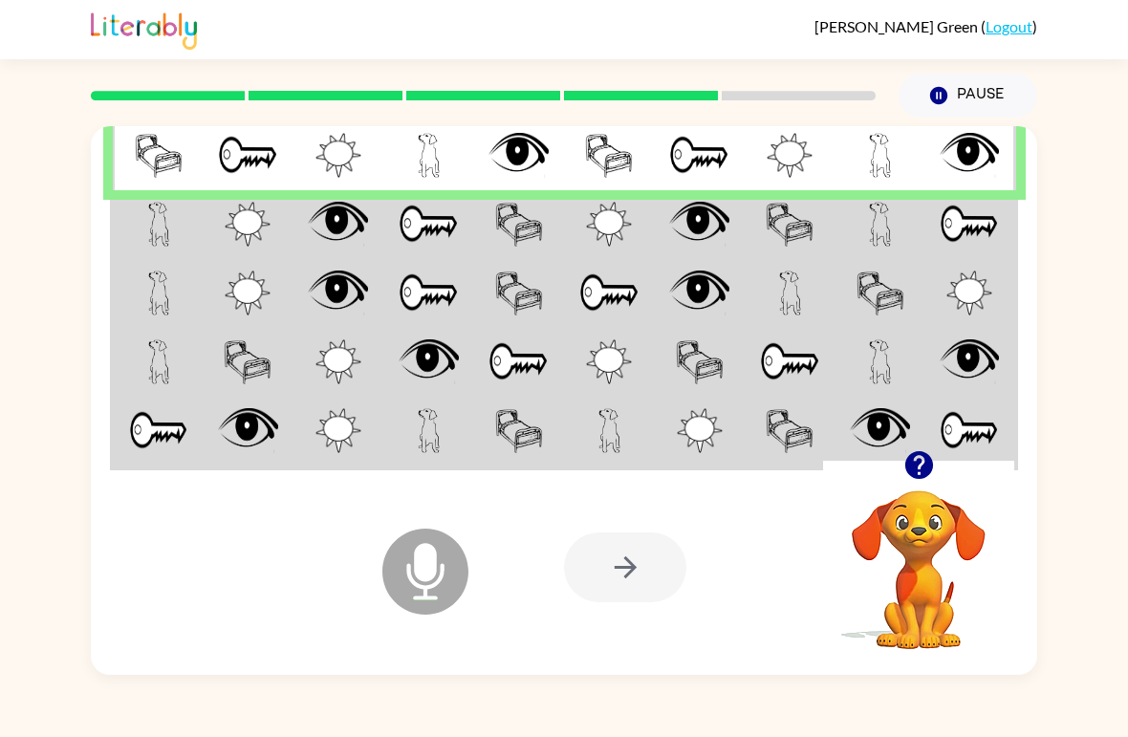
click at [218, 227] on td at bounding box center [248, 224] width 91 height 69
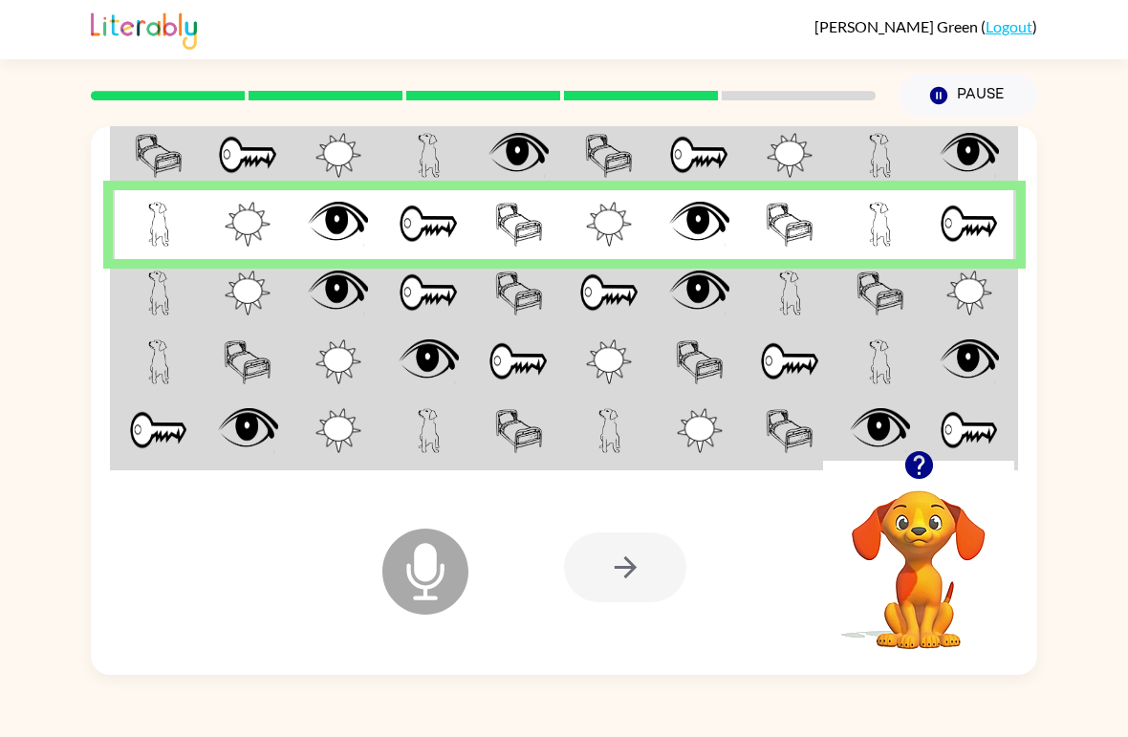
click at [650, 306] on td at bounding box center [609, 293] width 91 height 69
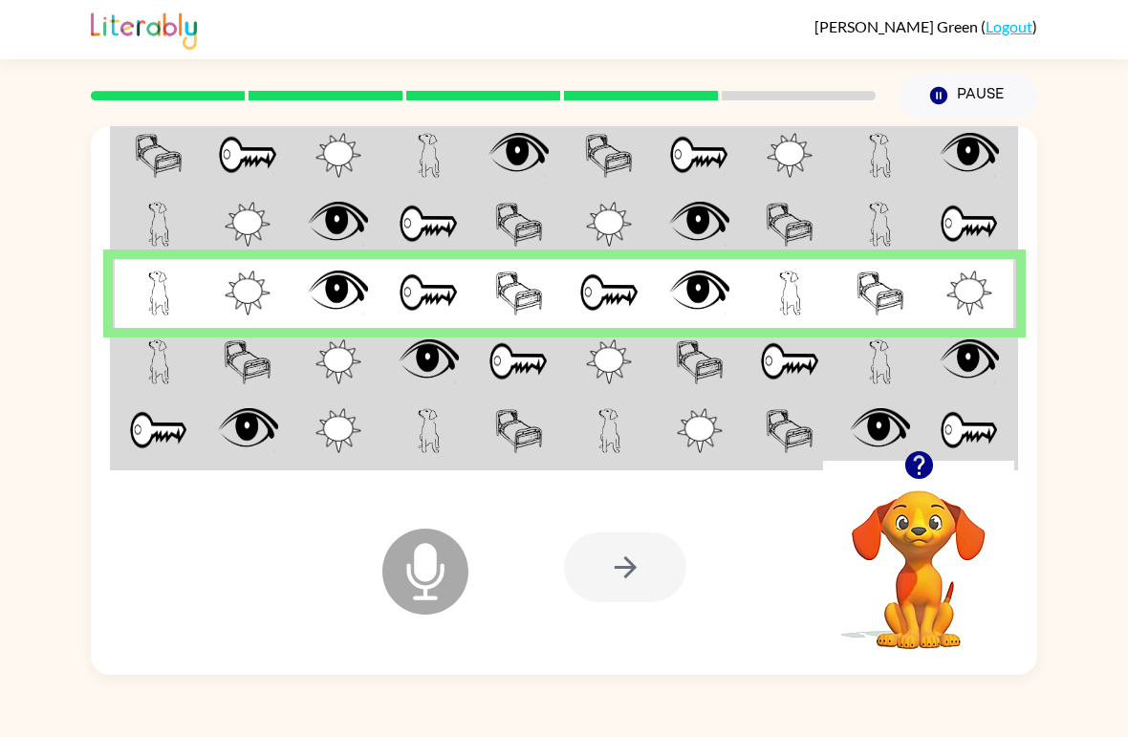
click at [1004, 349] on td at bounding box center [970, 362] width 91 height 69
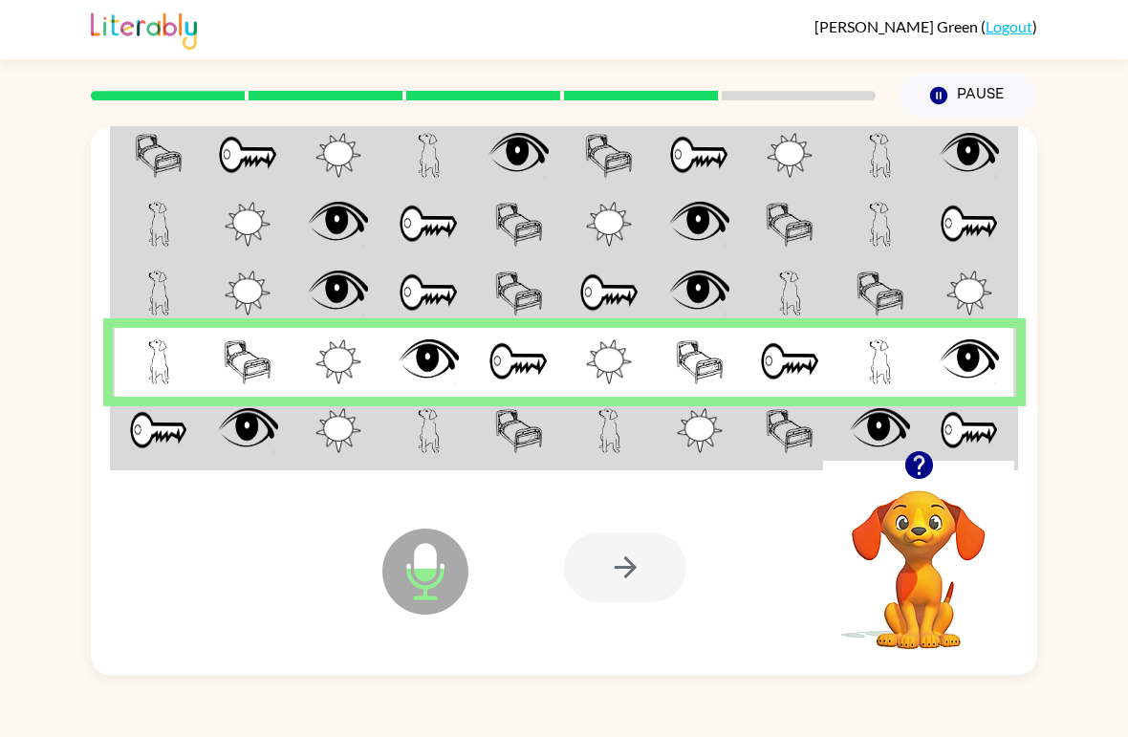
click at [957, 441] on img at bounding box center [969, 430] width 59 height 45
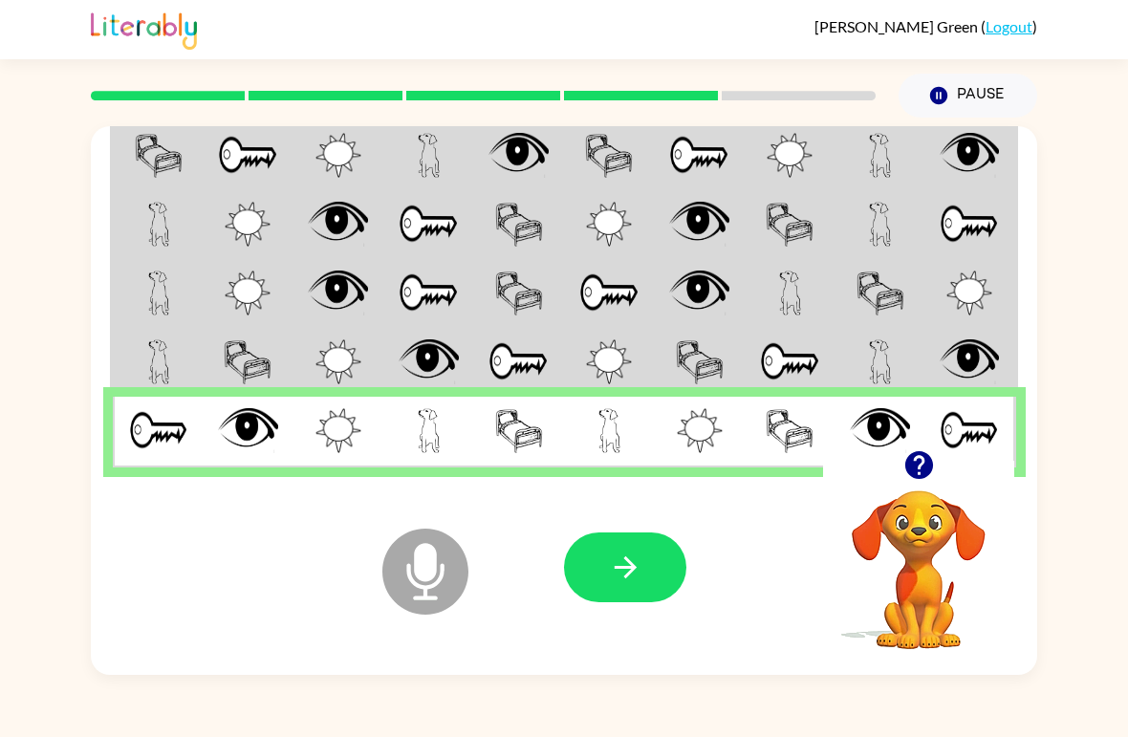
click at [670, 553] on button "button" at bounding box center [625, 567] width 122 height 70
